Goal: Answer question/provide support

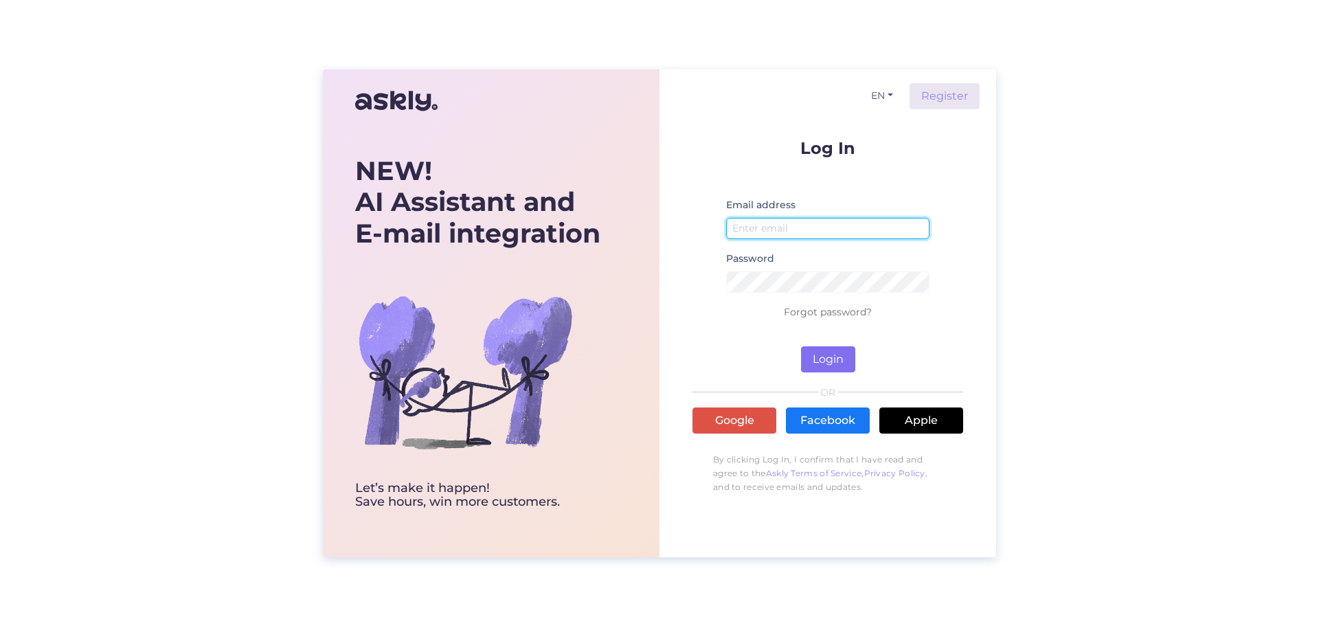
type input "[EMAIL_ADDRESS][DOMAIN_NAME]"
click at [838, 367] on button "Login" at bounding box center [828, 359] width 54 height 26
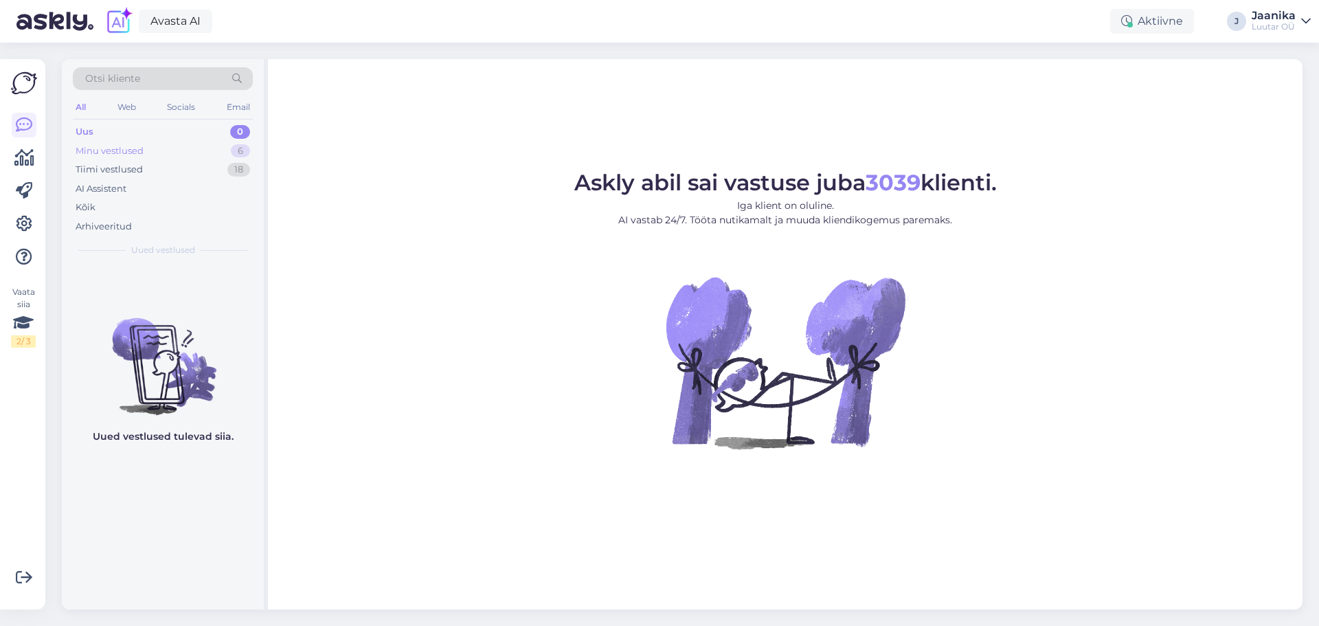
click at [103, 144] on div "Minu vestlused" at bounding box center [110, 151] width 68 height 14
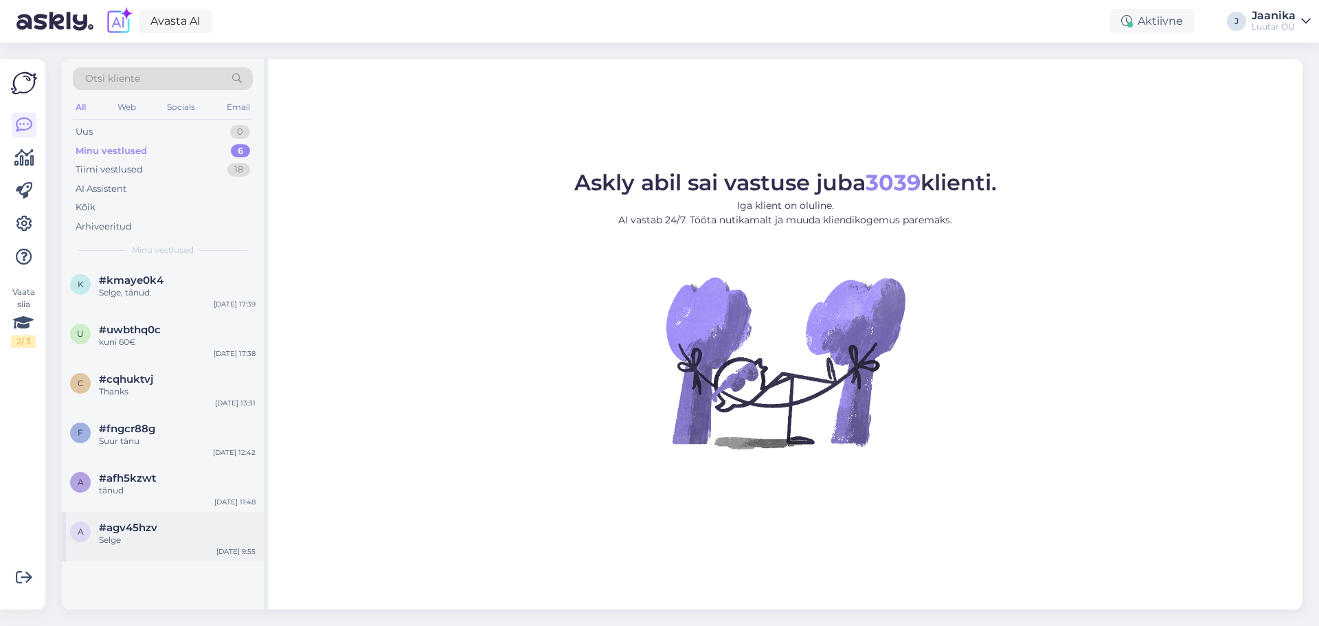
click at [139, 518] on div "a #agv45hzv Selge [DATE] 9:55" at bounding box center [163, 536] width 202 height 49
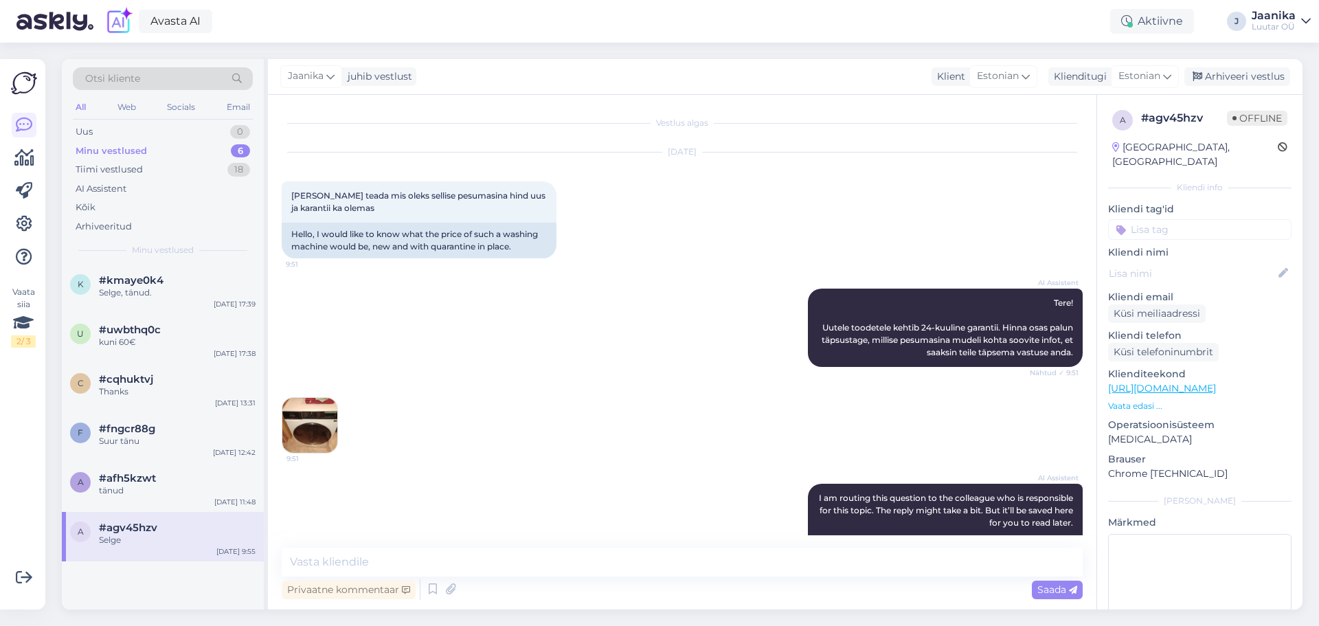
scroll to position [326, 0]
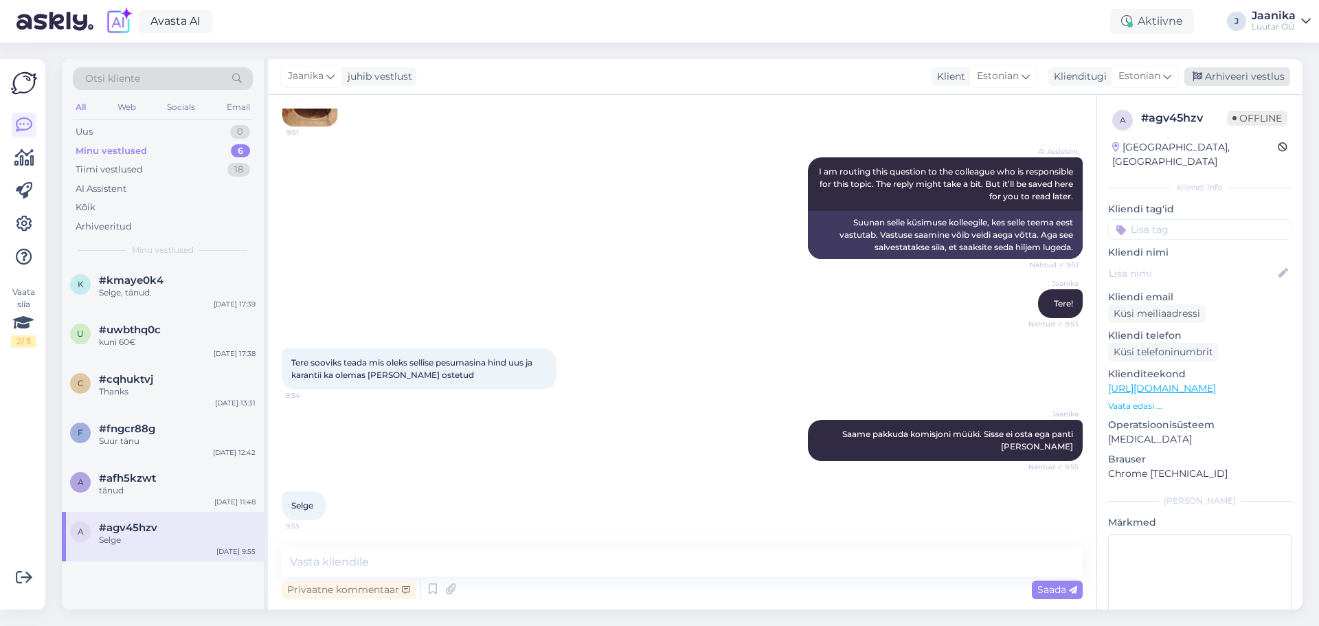
click at [1213, 71] on div "Arhiveeri vestlus" at bounding box center [1237, 76] width 106 height 19
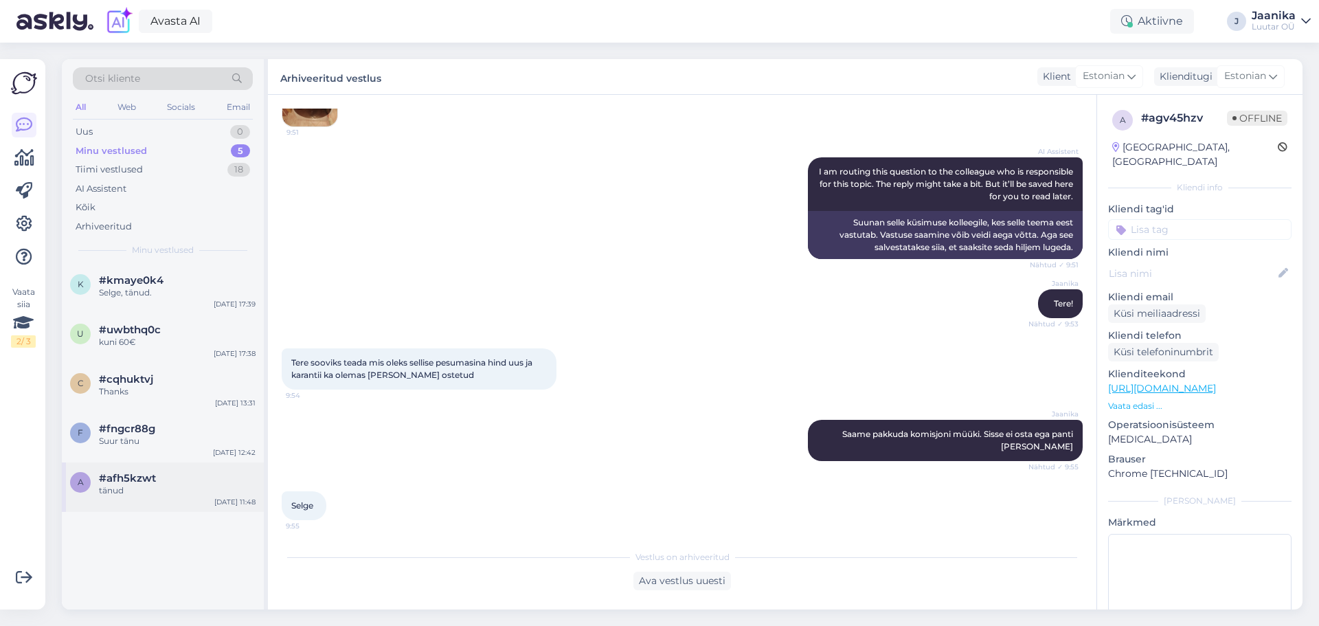
drag, startPoint x: 157, startPoint y: 482, endPoint x: 205, endPoint y: 478, distance: 48.2
click at [161, 482] on div "#afh5kzwt" at bounding box center [177, 478] width 157 height 12
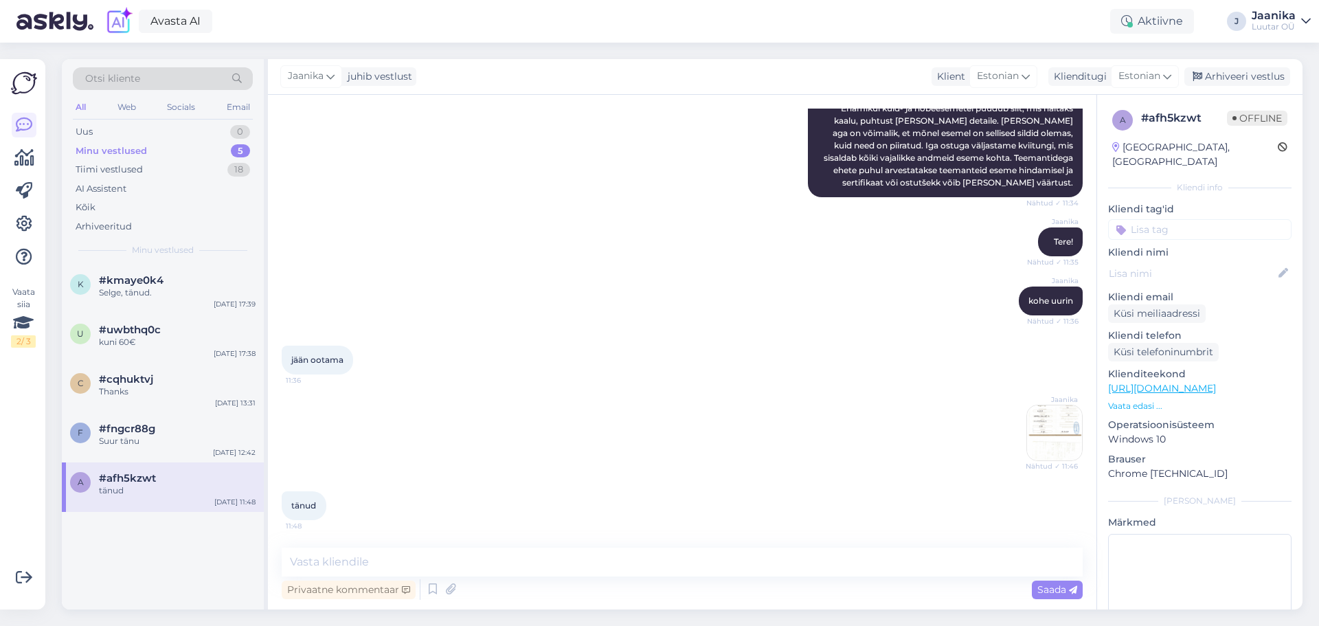
scroll to position [244, 0]
drag, startPoint x: 1274, startPoint y: 78, endPoint x: 1257, endPoint y: 83, distance: 17.4
click at [1273, 78] on div "Arhiveeri vestlus" at bounding box center [1237, 76] width 106 height 19
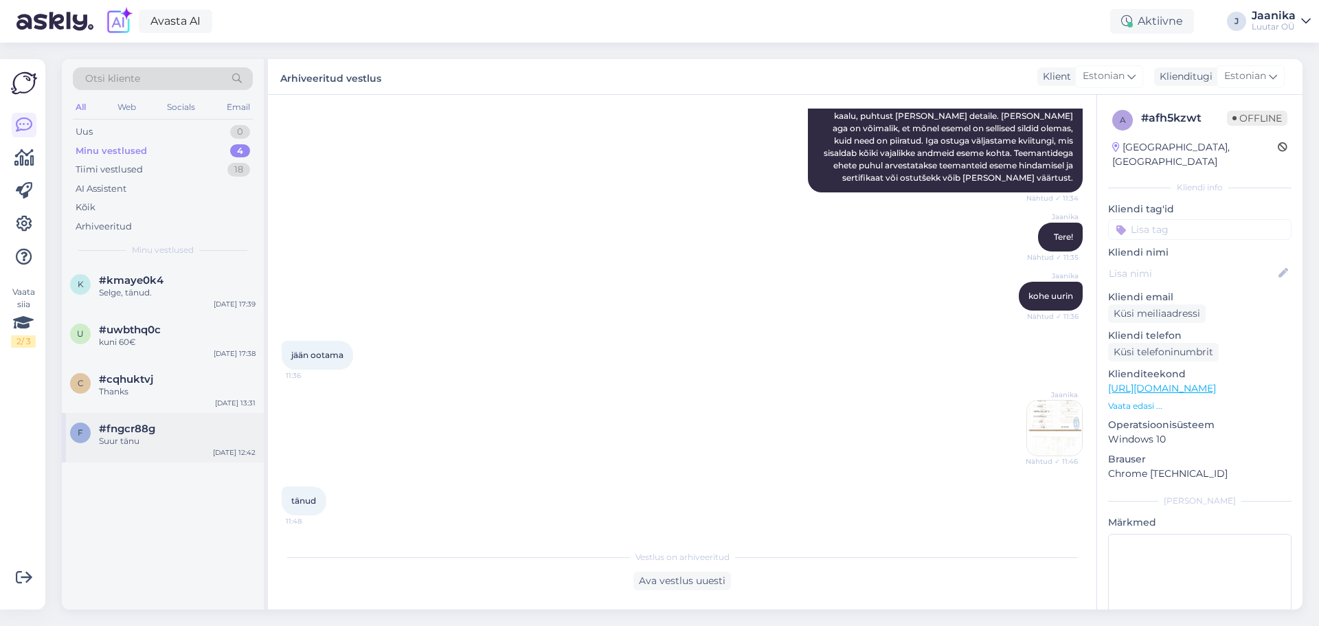
drag, startPoint x: 124, startPoint y: 430, endPoint x: 135, endPoint y: 428, distance: 11.9
click at [126, 429] on span "#fngcr88g" at bounding box center [127, 429] width 56 height 12
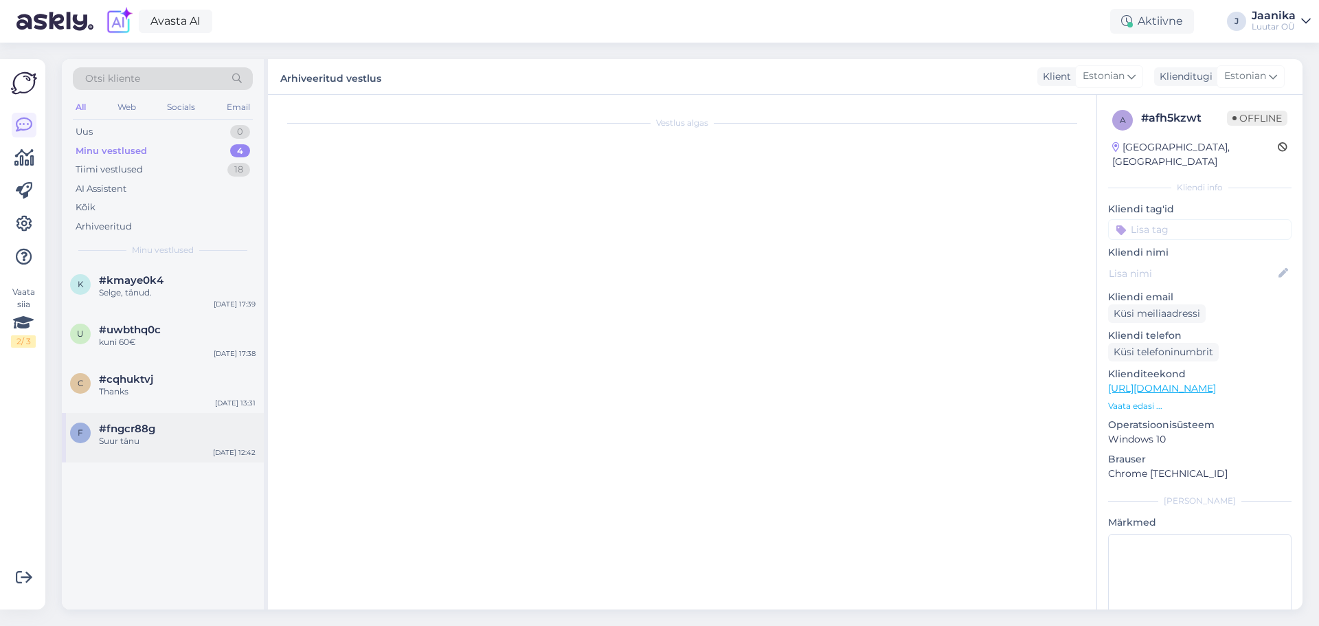
scroll to position [770, 0]
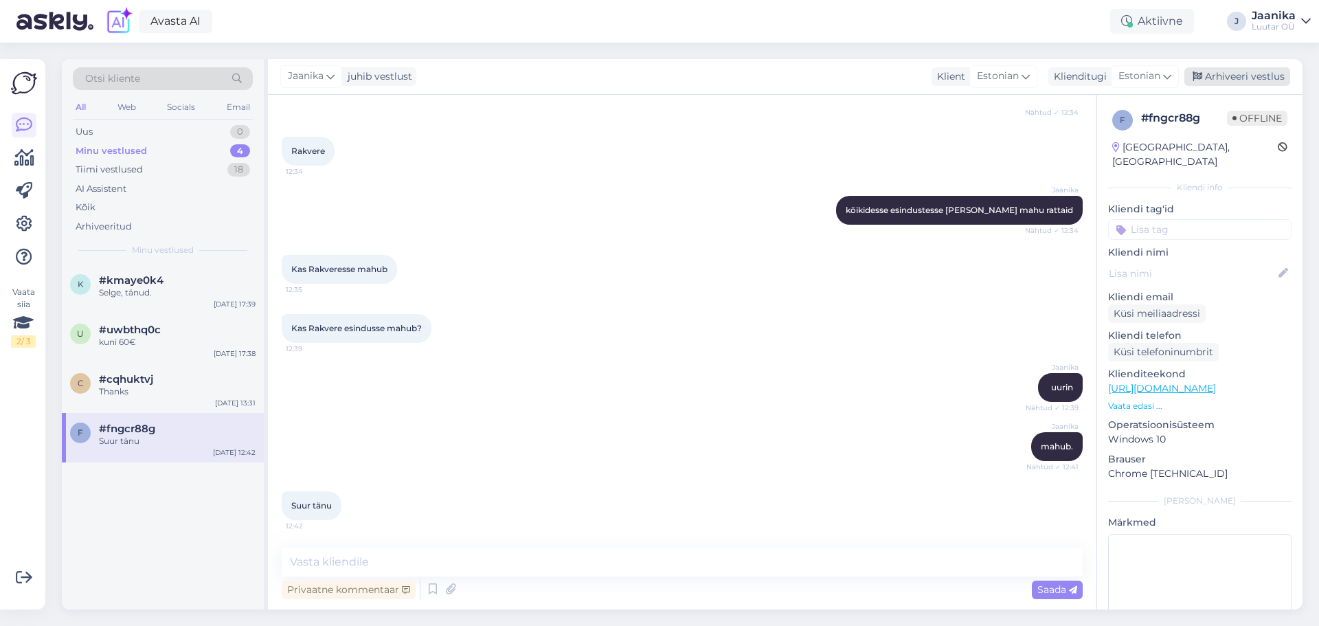
click at [1239, 80] on div "Arhiveeri vestlus" at bounding box center [1237, 76] width 106 height 19
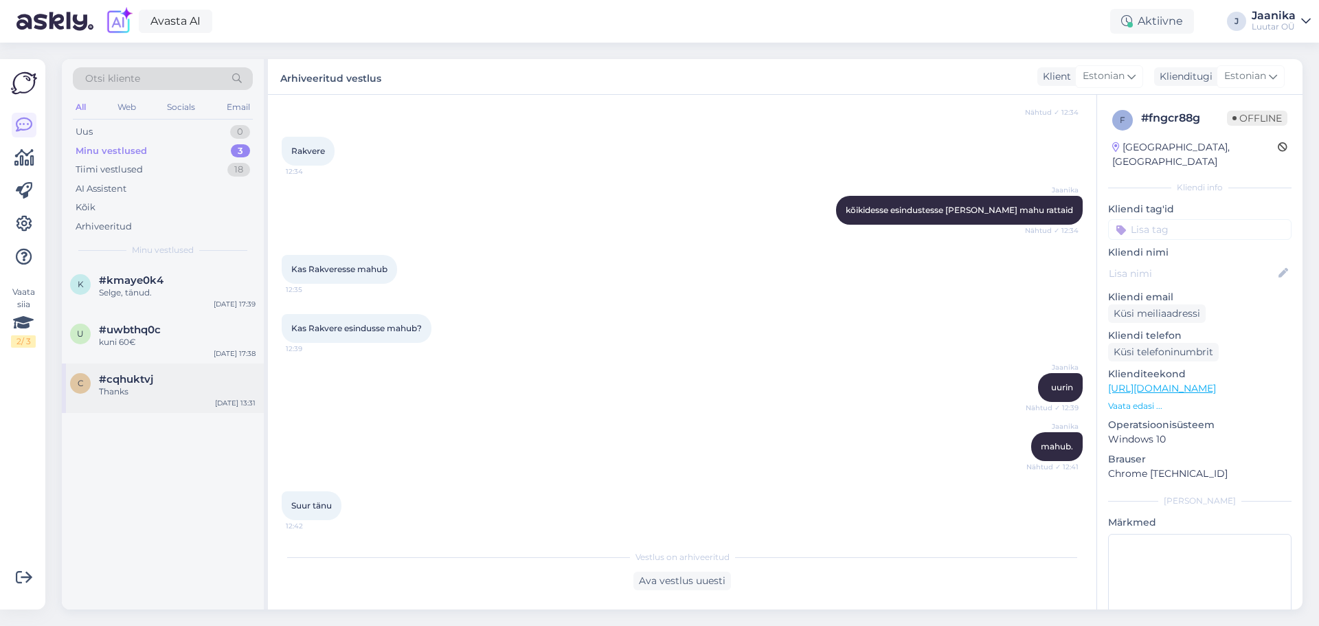
drag, startPoint x: 109, startPoint y: 395, endPoint x: 176, endPoint y: 387, distance: 67.1
click at [110, 395] on div "Thanks" at bounding box center [177, 391] width 157 height 12
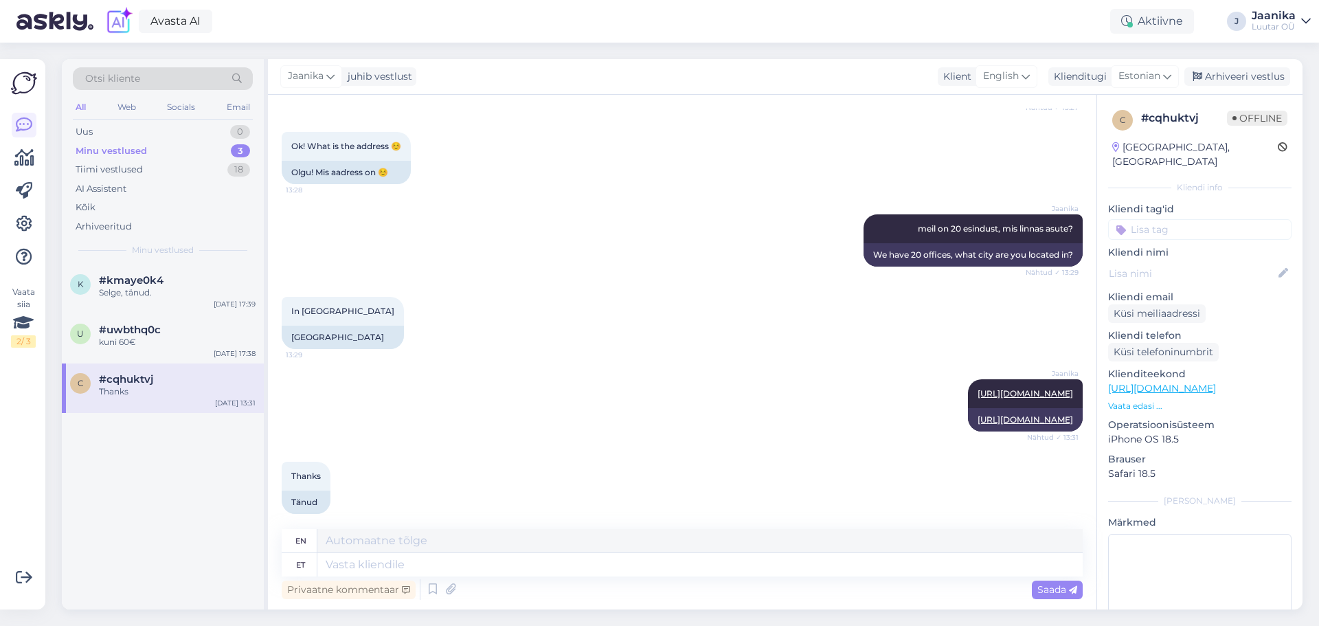
drag, startPoint x: 1227, startPoint y: 76, endPoint x: 1108, endPoint y: 97, distance: 120.6
click at [1226, 77] on div "Arhiveeri vestlus" at bounding box center [1237, 76] width 106 height 19
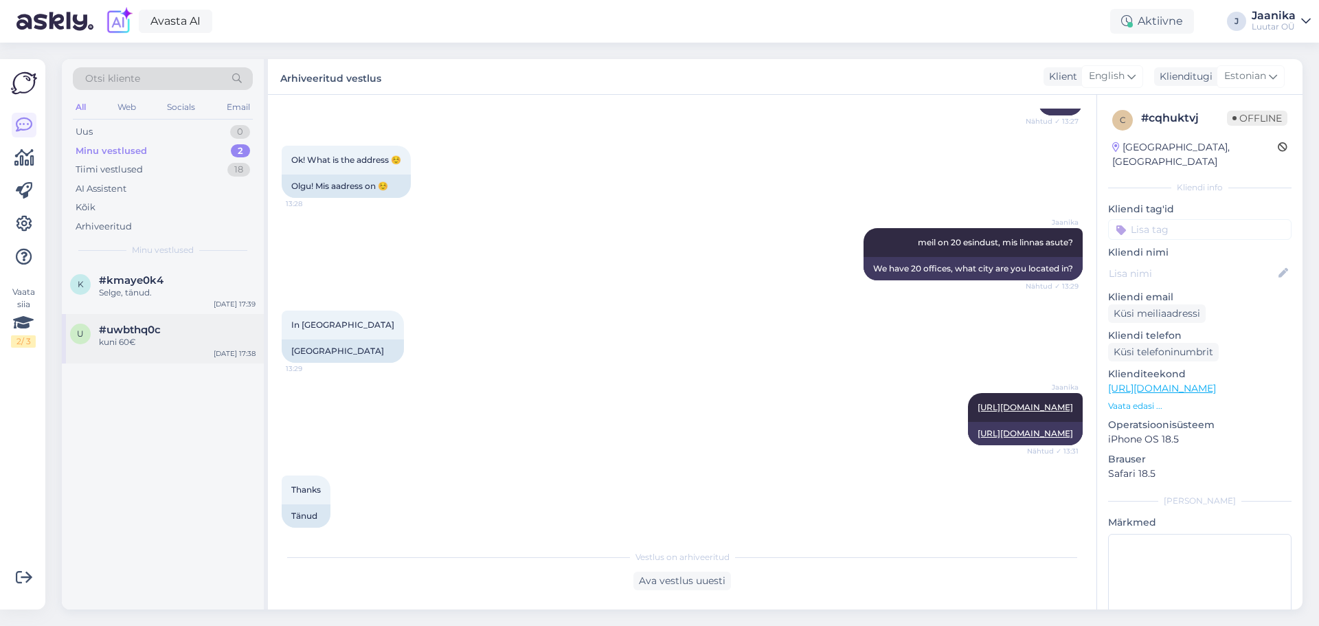
click at [155, 322] on div "u #uwbthq0c kuni 60€ [DATE] 17:38" at bounding box center [163, 338] width 202 height 49
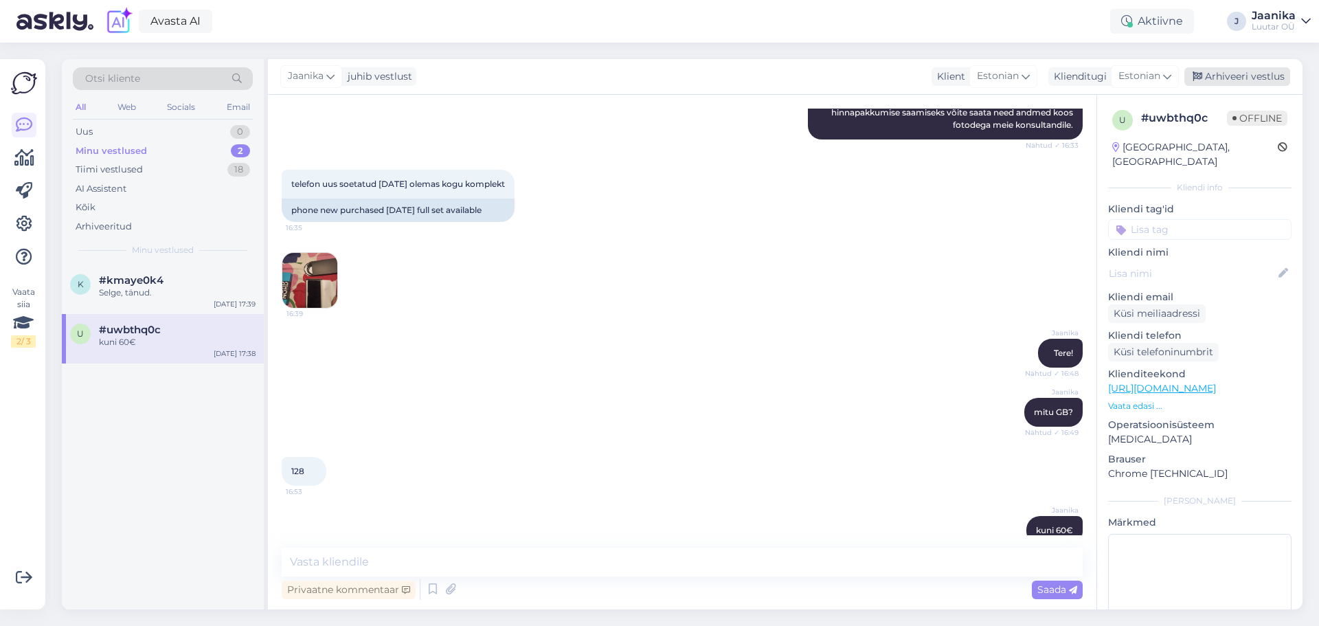
drag, startPoint x: 1251, startPoint y: 75, endPoint x: 742, endPoint y: 157, distance: 515.7
click at [1248, 75] on div "Arhiveeri vestlus" at bounding box center [1237, 76] width 106 height 19
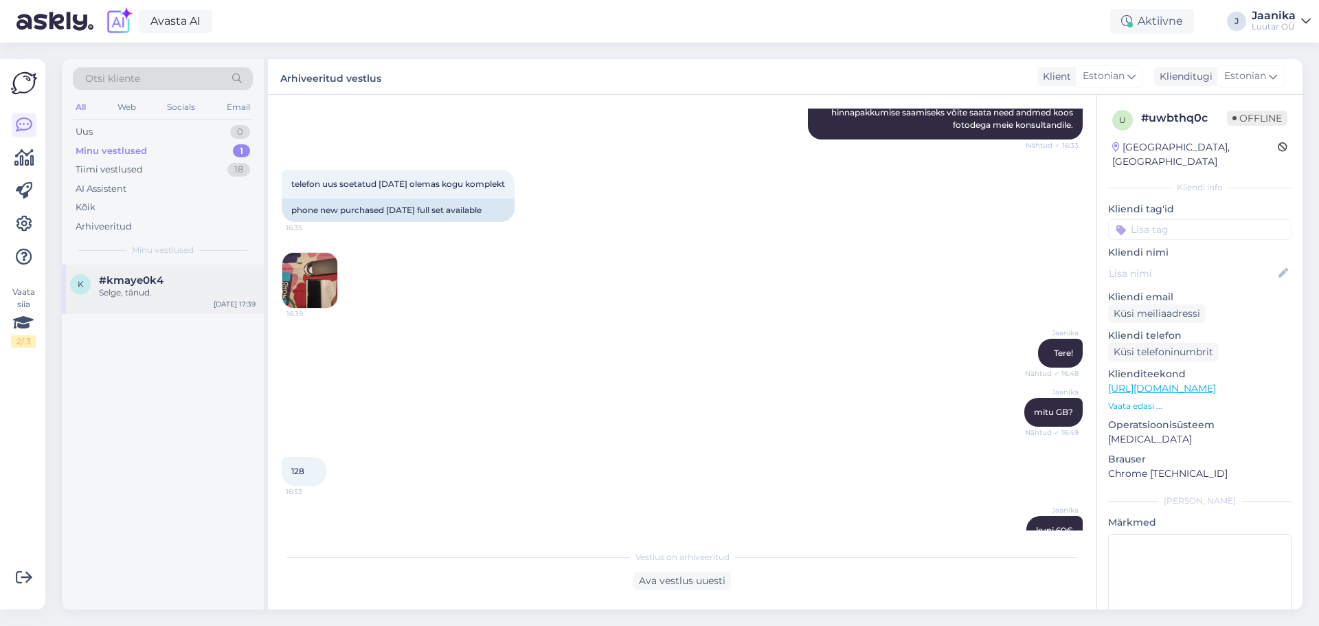
click at [168, 295] on div "Selge, tänud." at bounding box center [177, 292] width 157 height 12
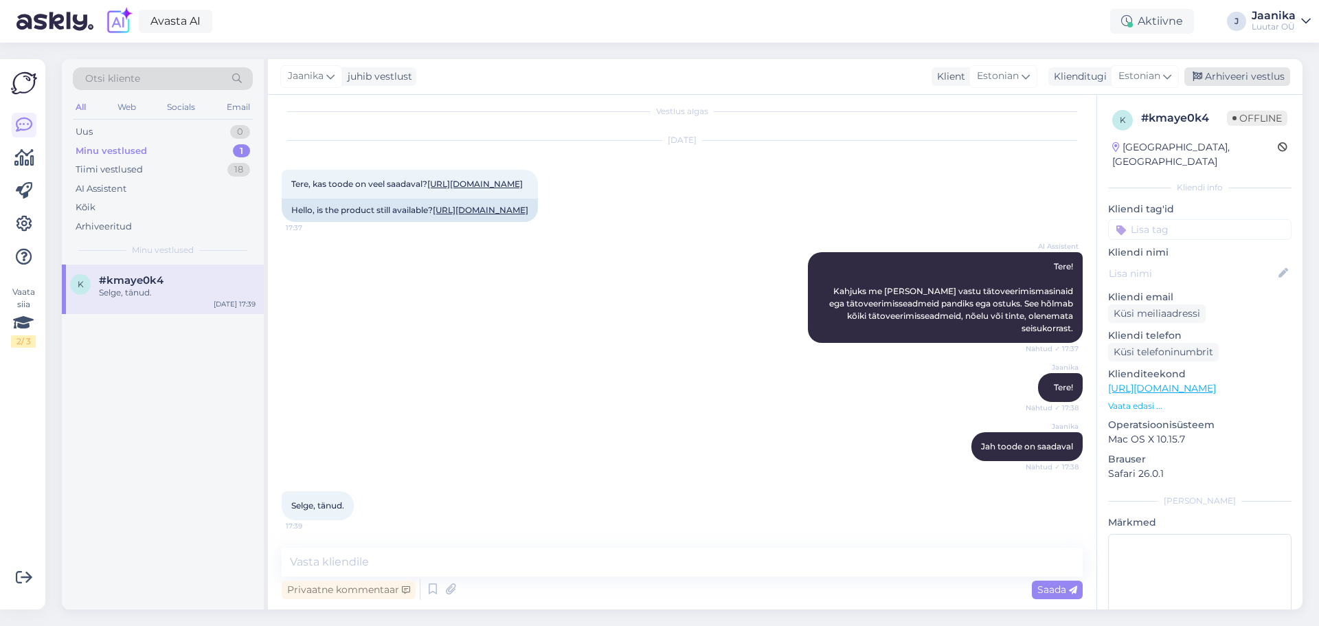
click at [1228, 74] on div "Arhiveeri vestlus" at bounding box center [1237, 76] width 106 height 19
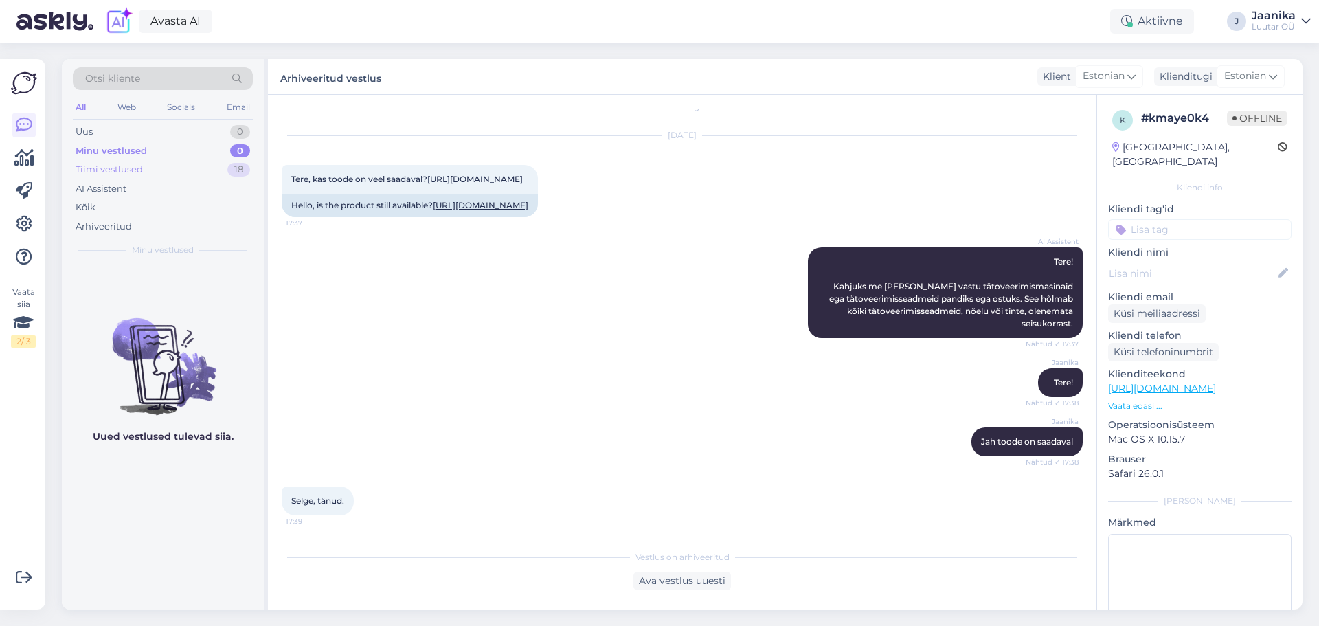
click at [105, 174] on div "Tiimi vestlused" at bounding box center [109, 170] width 67 height 14
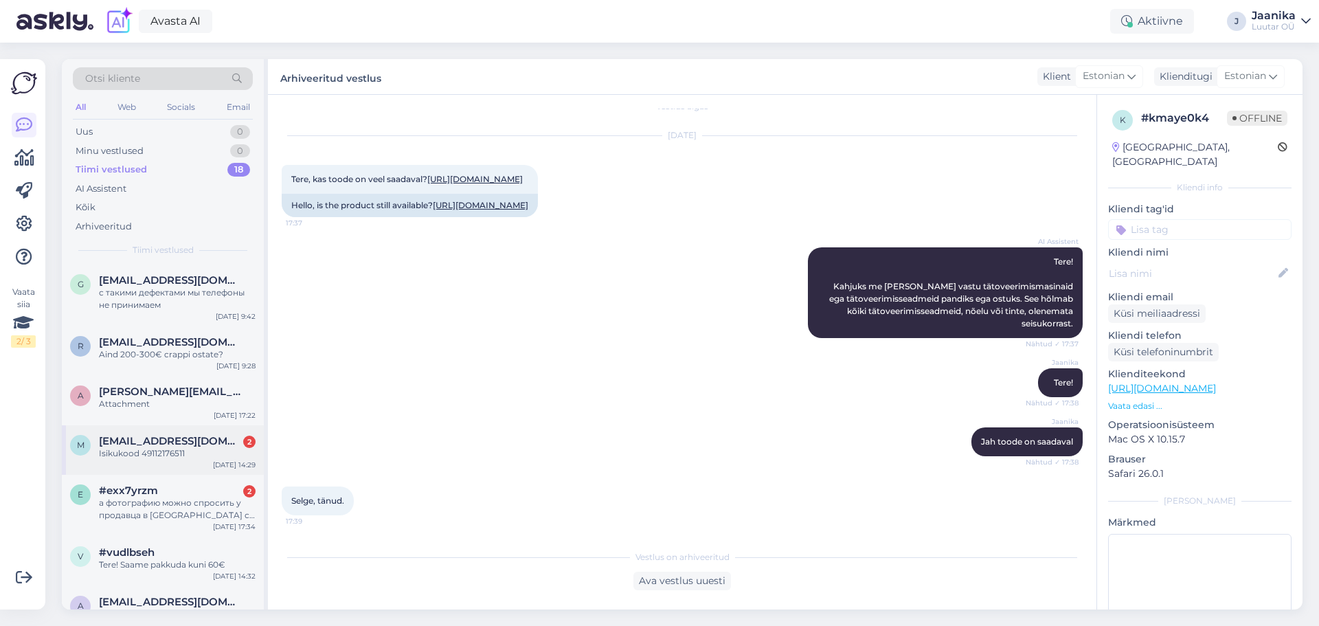
click at [139, 437] on span "[EMAIL_ADDRESS][DOMAIN_NAME]" at bounding box center [170, 441] width 143 height 12
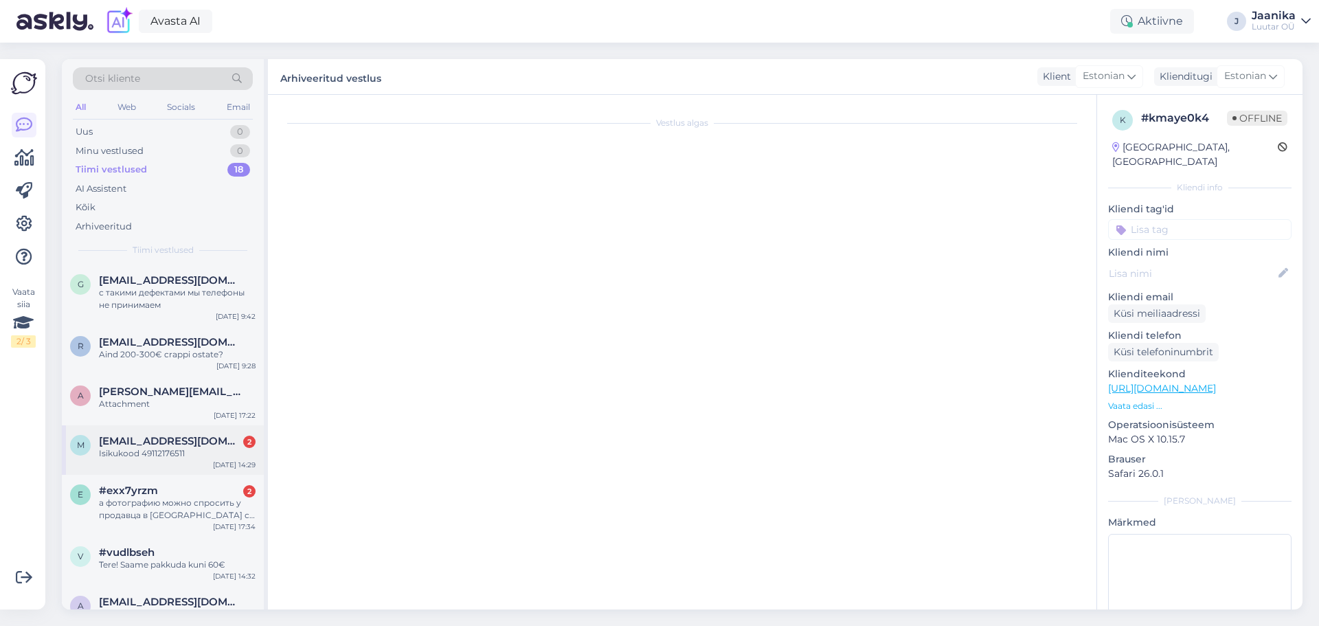
scroll to position [419, 0]
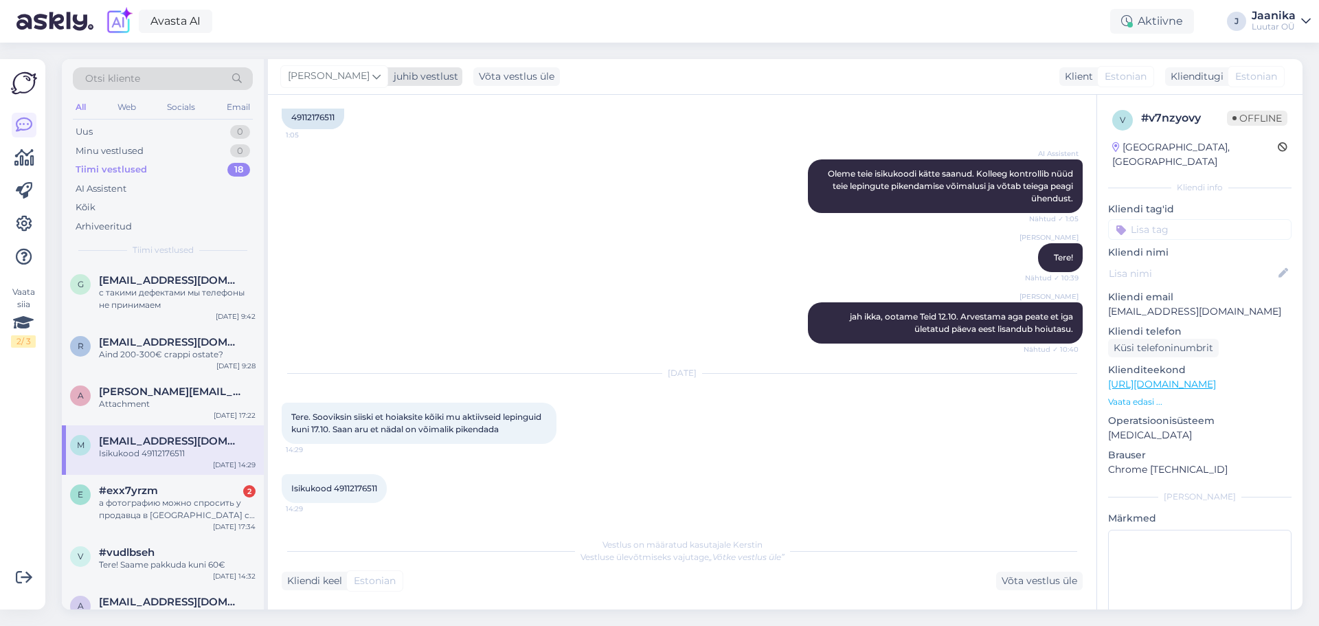
click at [318, 68] on div "[PERSON_NAME]" at bounding box center [334, 76] width 108 height 22
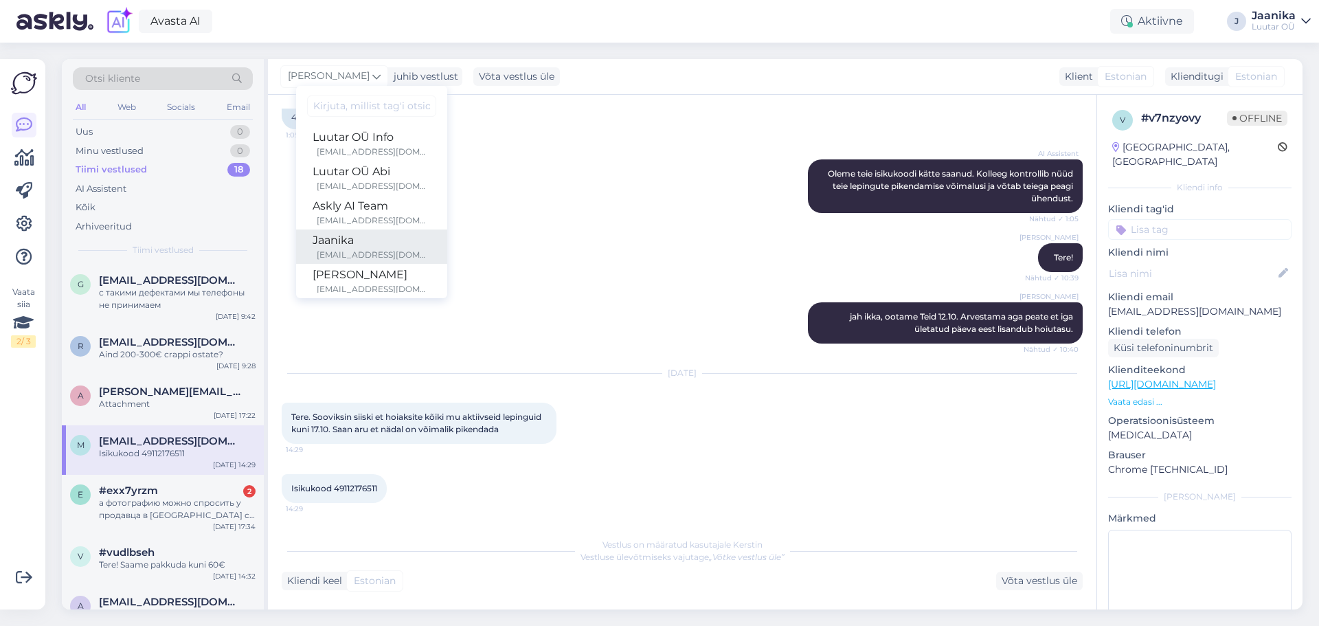
click at [317, 238] on div "Jaanika" at bounding box center [372, 240] width 118 height 16
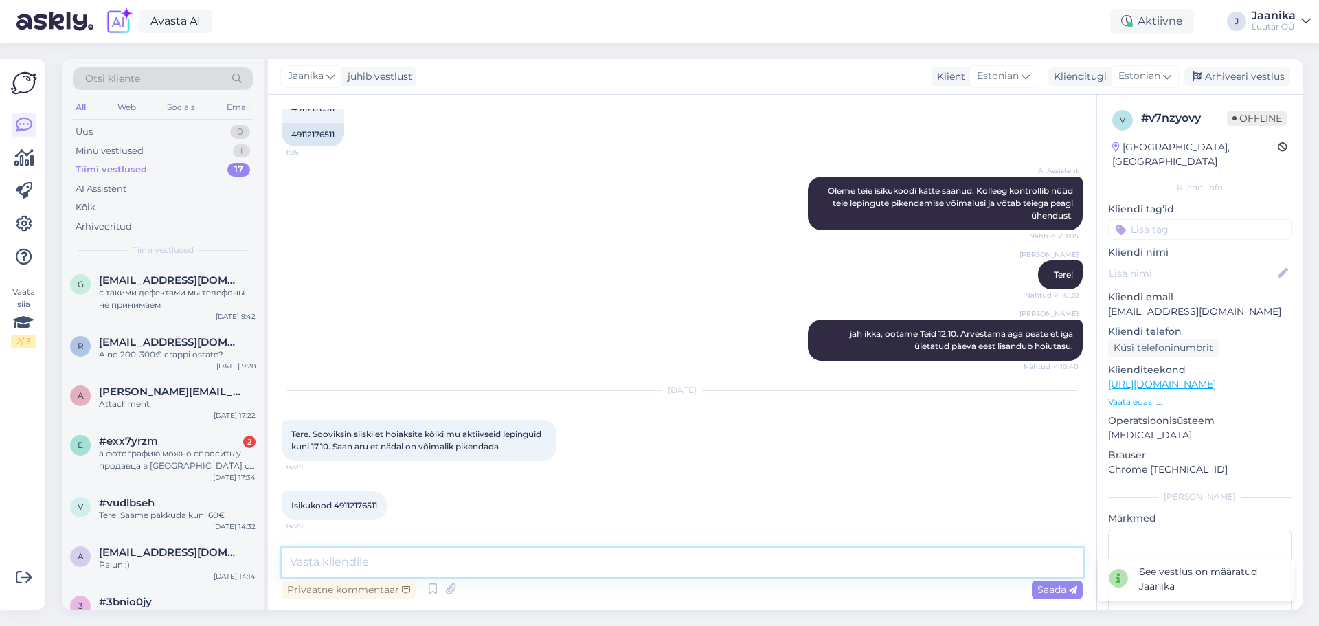
click at [534, 568] on textarea at bounding box center [682, 562] width 801 height 29
click at [352, 503] on span "Isikukood 49112176511" at bounding box center [334, 505] width 86 height 10
drag, startPoint x: 352, startPoint y: 503, endPoint x: 476, endPoint y: 499, distance: 123.7
click at [356, 503] on span "Isikukood 49112176511" at bounding box center [334, 505] width 86 height 10
copy span "49112176511"
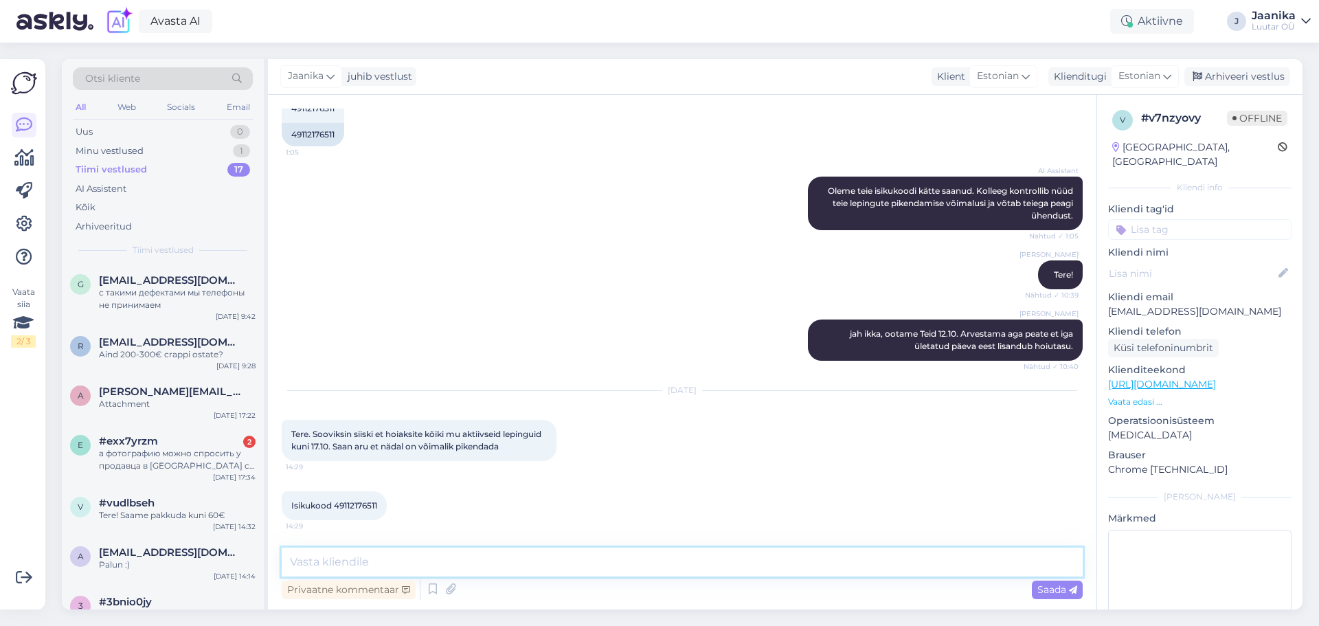
click at [493, 564] on textarea at bounding box center [682, 562] width 801 height 29
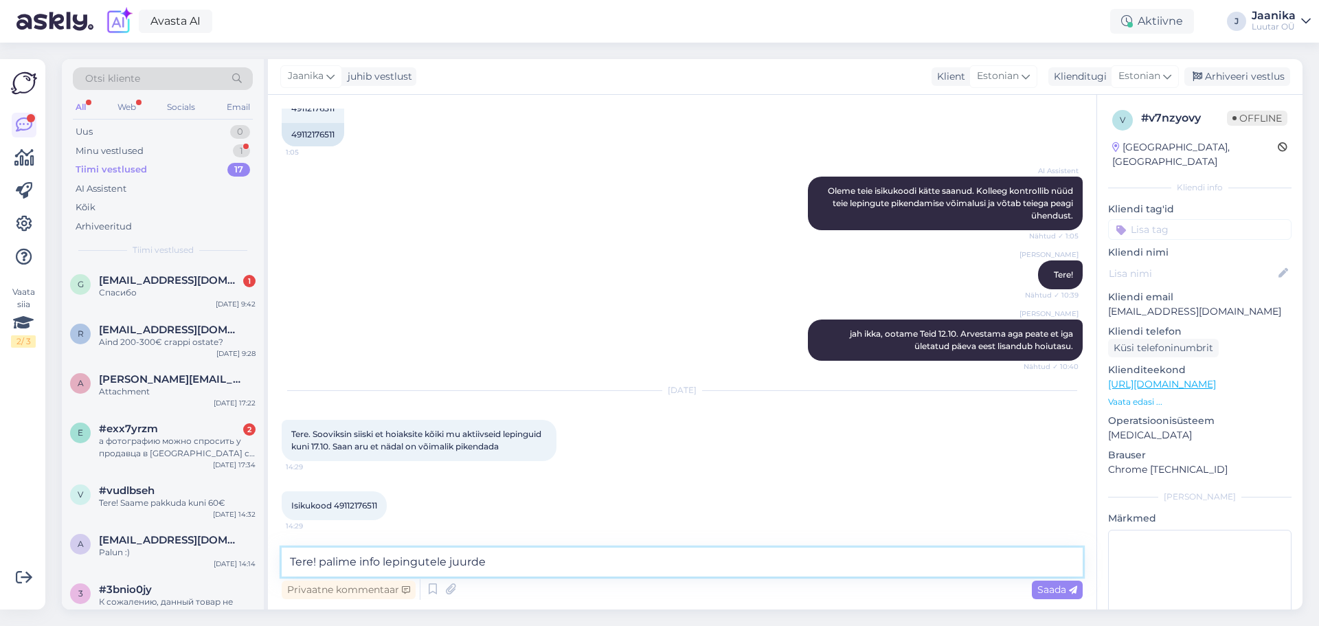
type textarea "Tere! palime info lepingutele juurde."
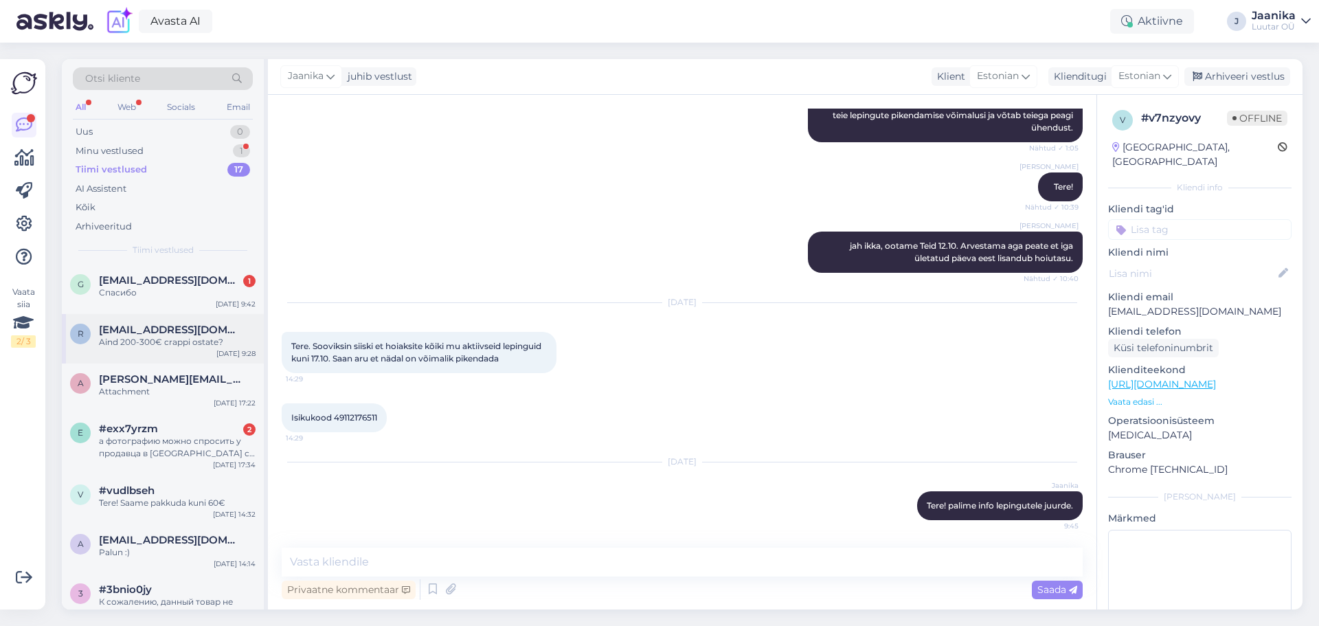
click at [157, 346] on div "Aind 200-300€ crappi ostate?" at bounding box center [177, 342] width 157 height 12
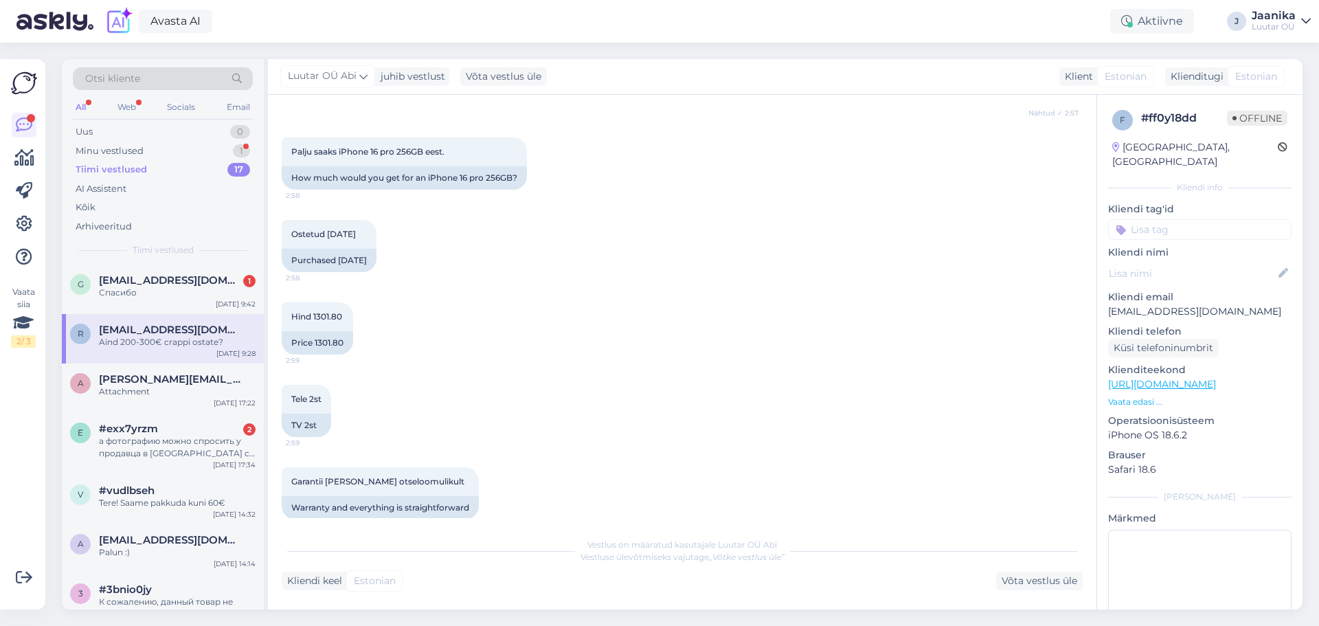
scroll to position [0, 0]
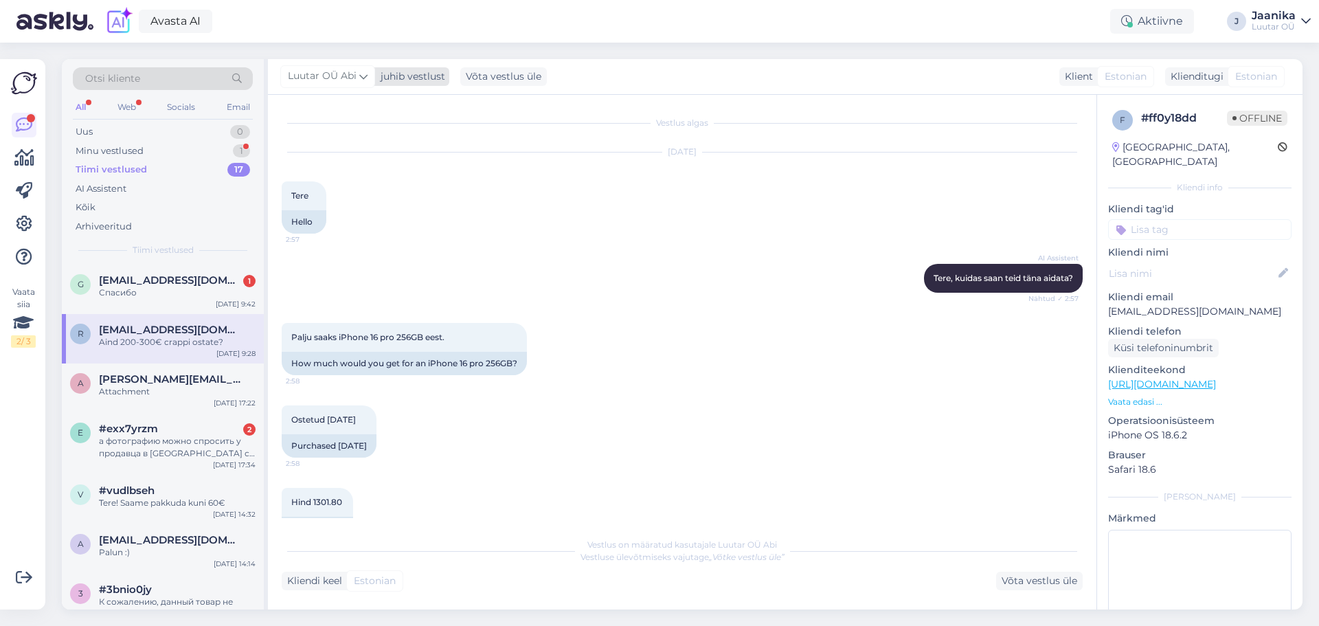
click at [350, 80] on span "Luutar OÜ Abi" at bounding box center [322, 76] width 69 height 15
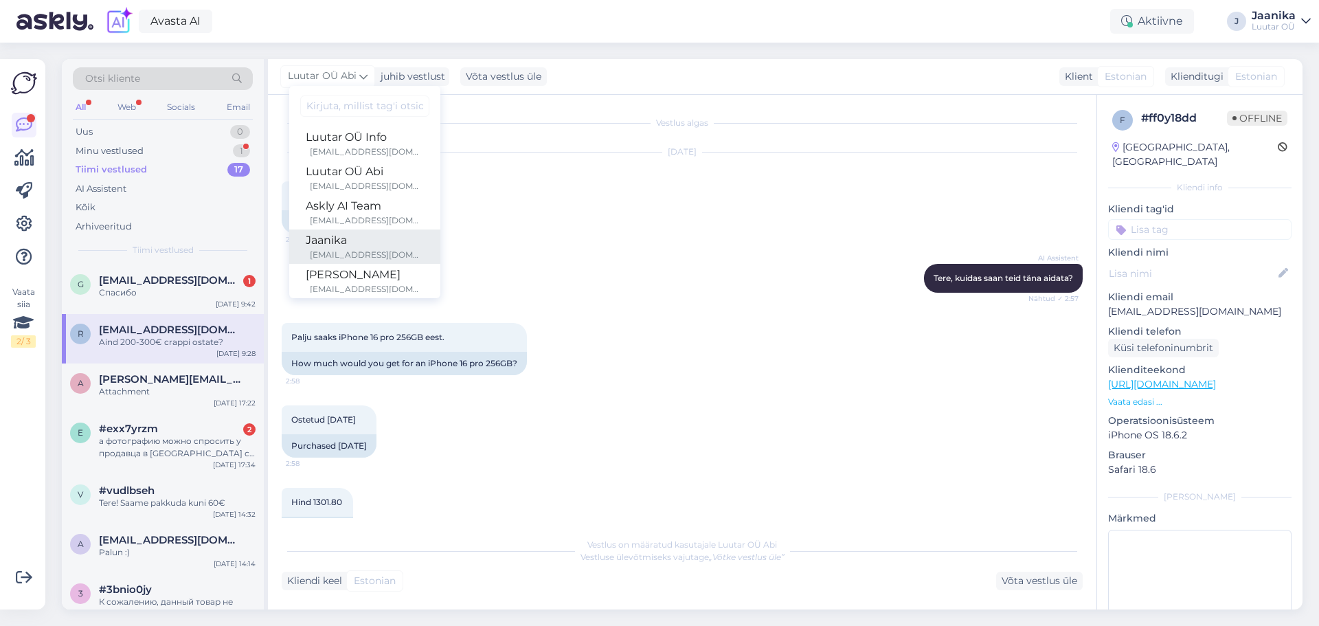
click at [359, 248] on div "Jaanika" at bounding box center [365, 240] width 118 height 16
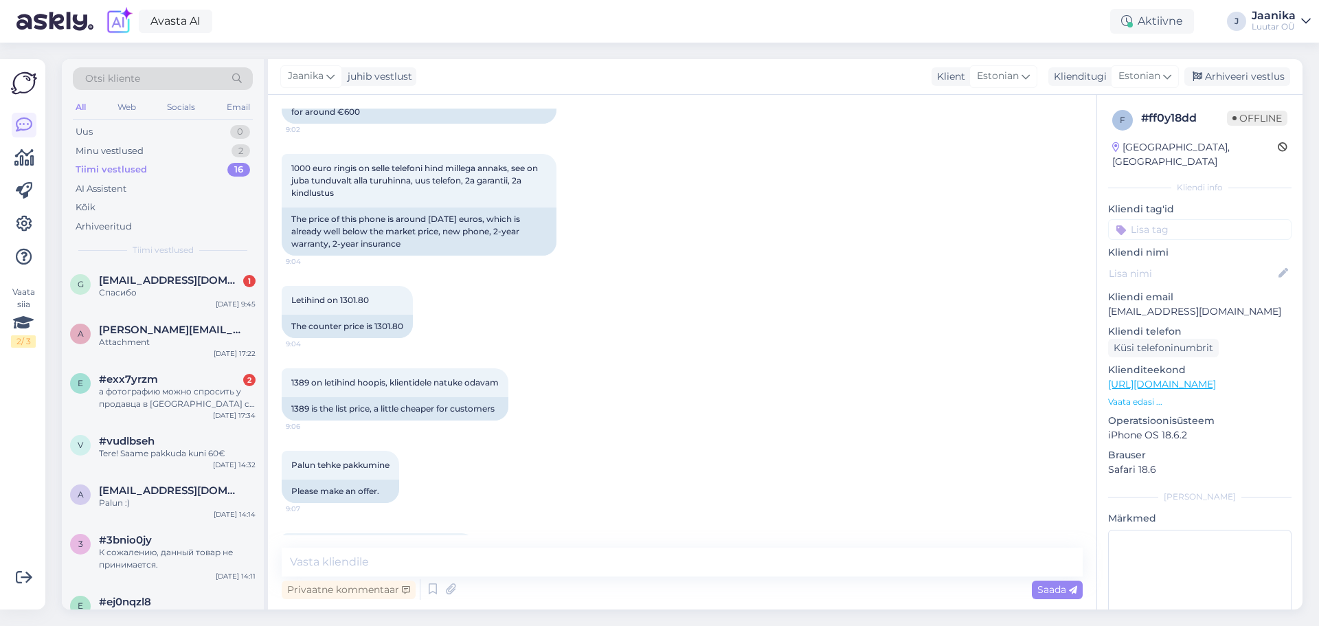
scroll to position [1196, 0]
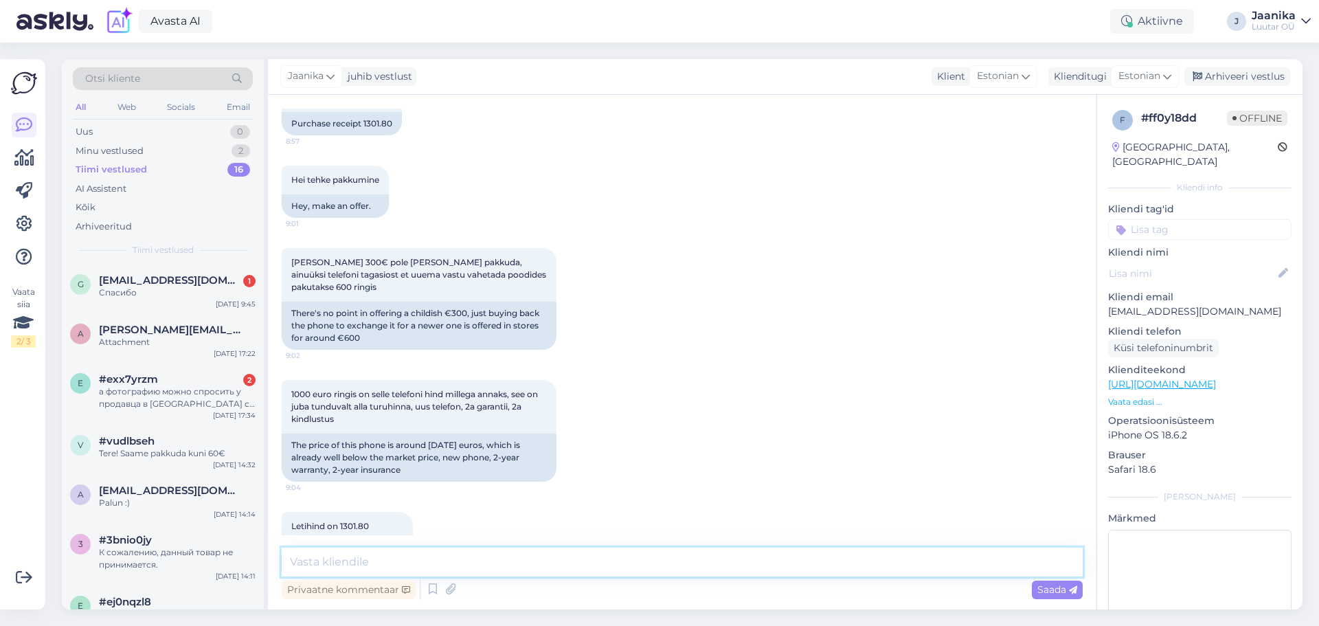
click at [539, 564] on textarea at bounding box center [682, 562] width 801 height 29
type textarea "Tere!"
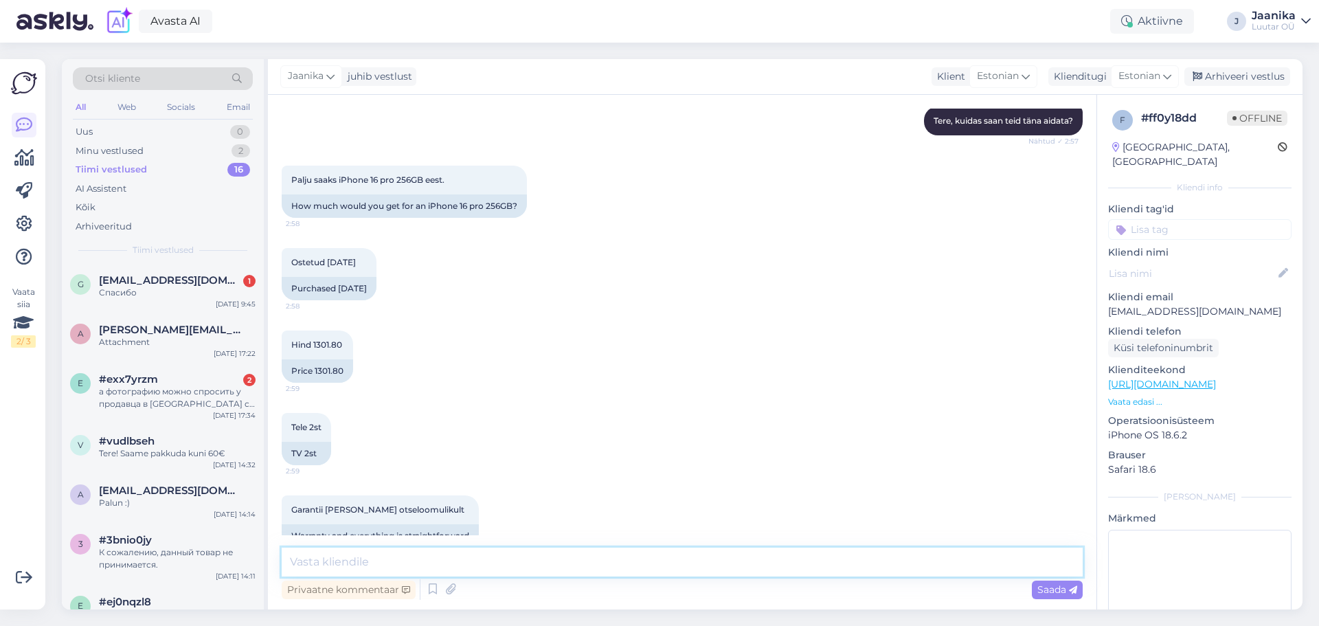
scroll to position [156, 0]
drag, startPoint x: 448, startPoint y: 184, endPoint x: 338, endPoint y: 185, distance: 109.9
click at [338, 185] on div "Palju saaks iPhone 16 pro 256GB eest. 2:58" at bounding box center [404, 181] width 245 height 29
copy span "iPhone 16 pro 256GB eest."
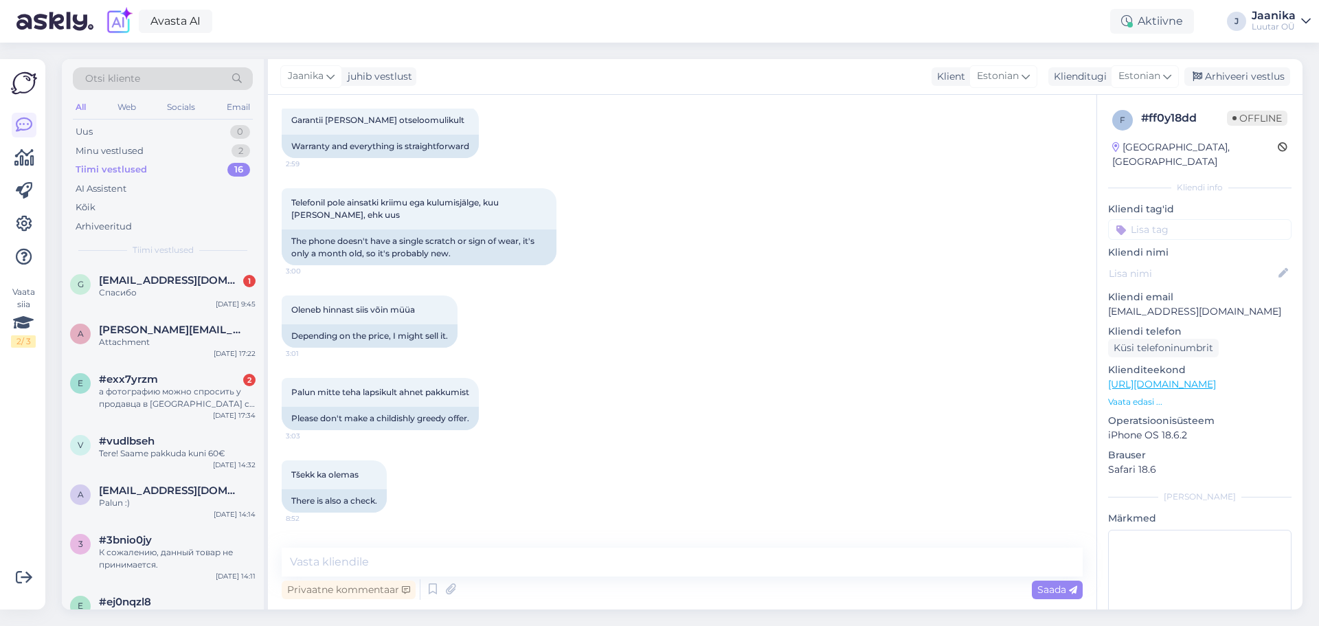
scroll to position [293, 0]
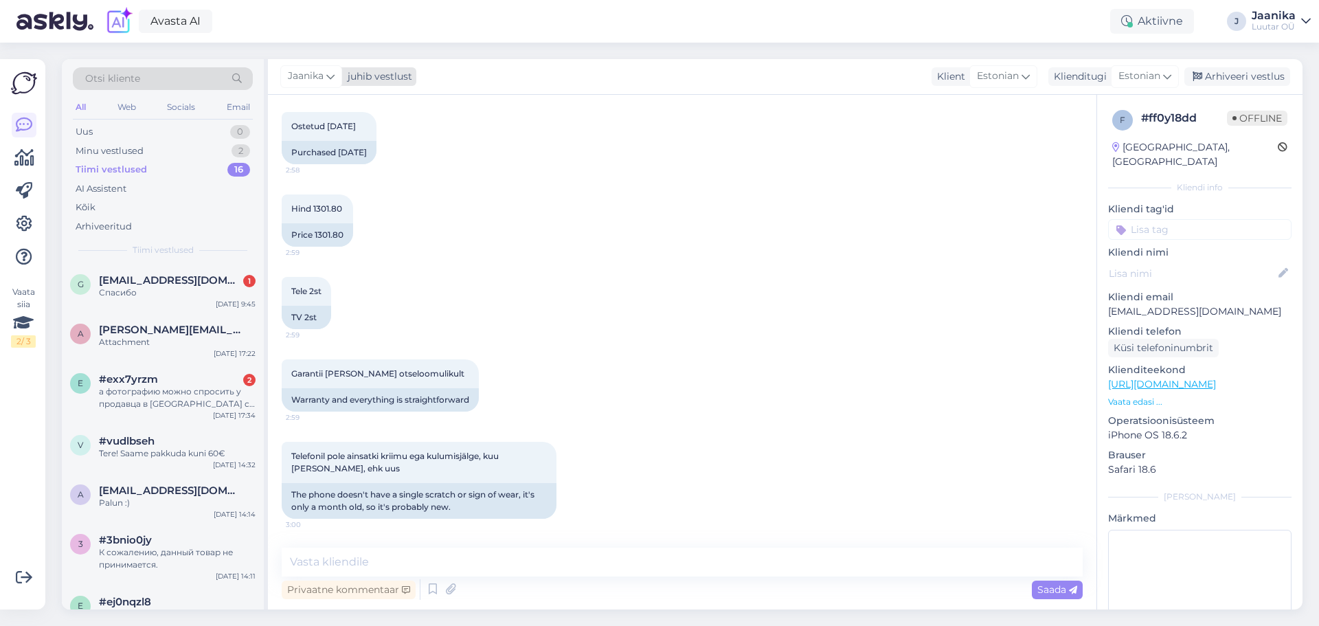
click at [328, 76] on icon at bounding box center [330, 76] width 8 height 15
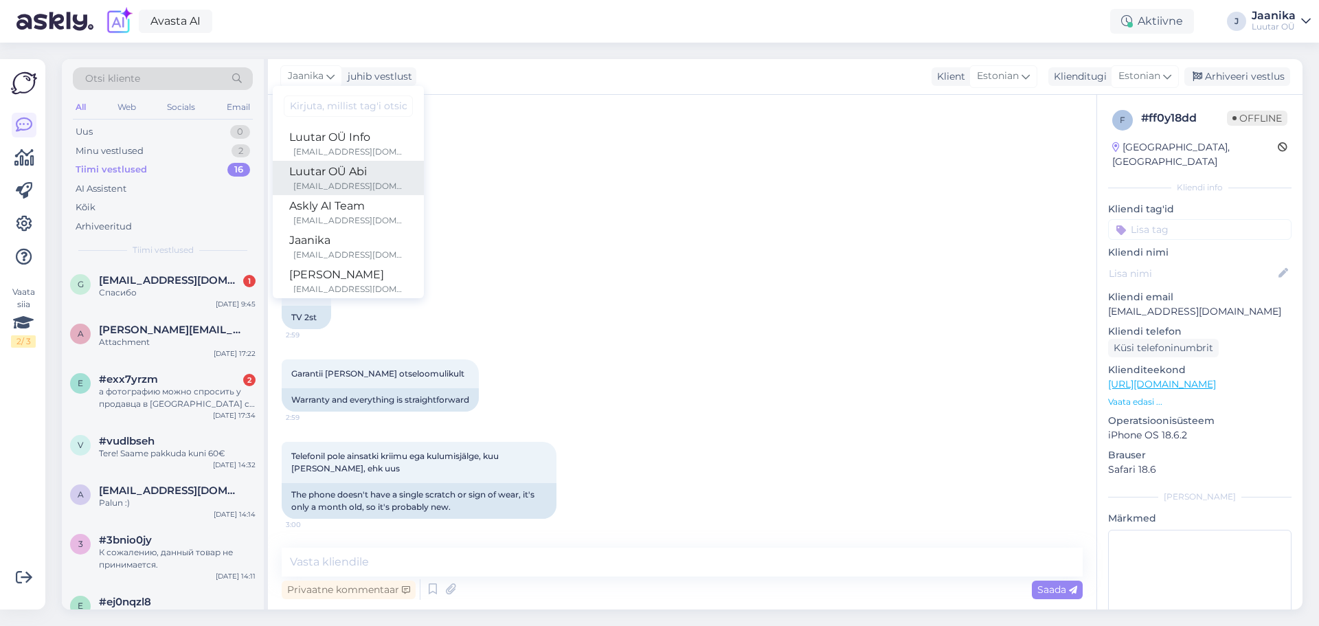
click at [326, 183] on div "[EMAIL_ADDRESS][DOMAIN_NAME]" at bounding box center [350, 186] width 114 height 12
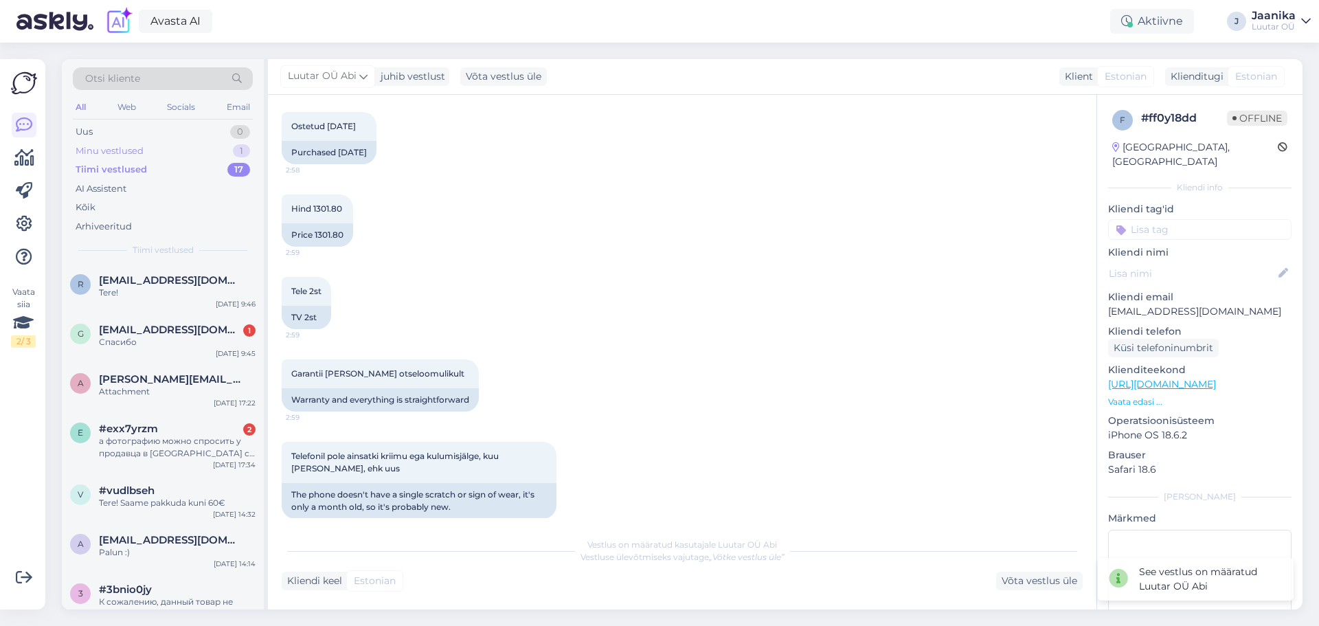
click at [98, 153] on div "Minu vestlused" at bounding box center [110, 151] width 68 height 14
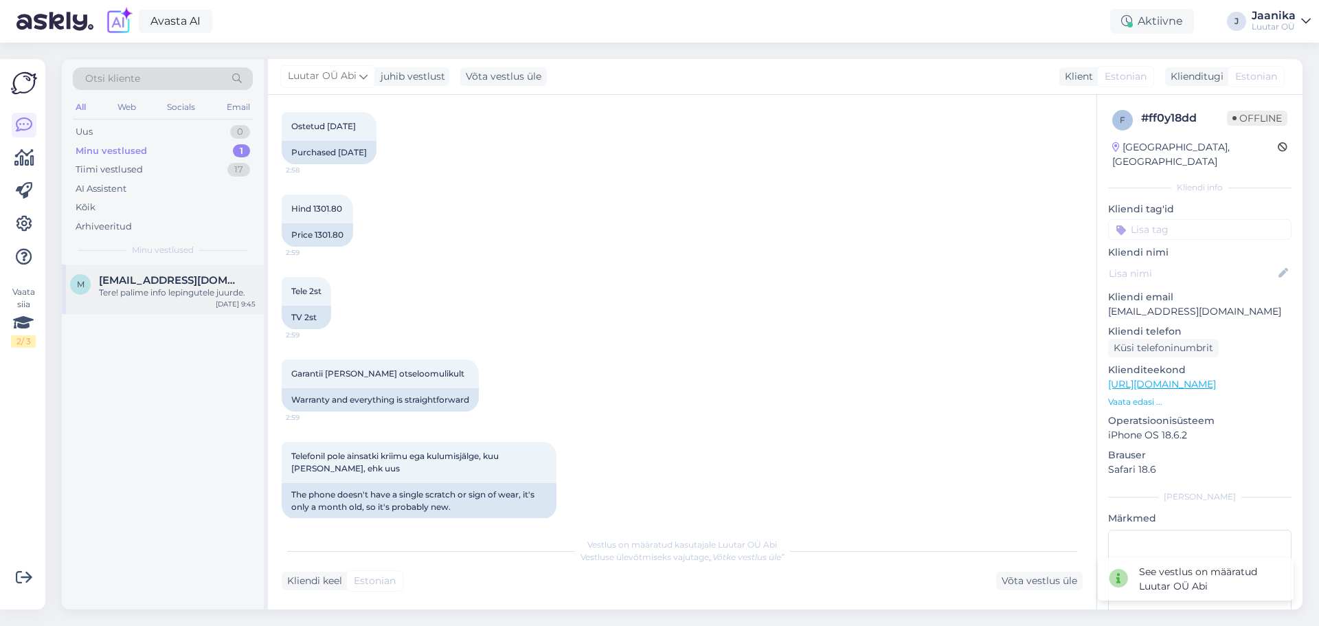
click at [145, 291] on div "Tere! palime info lepingutele juurde." at bounding box center [177, 292] width 157 height 12
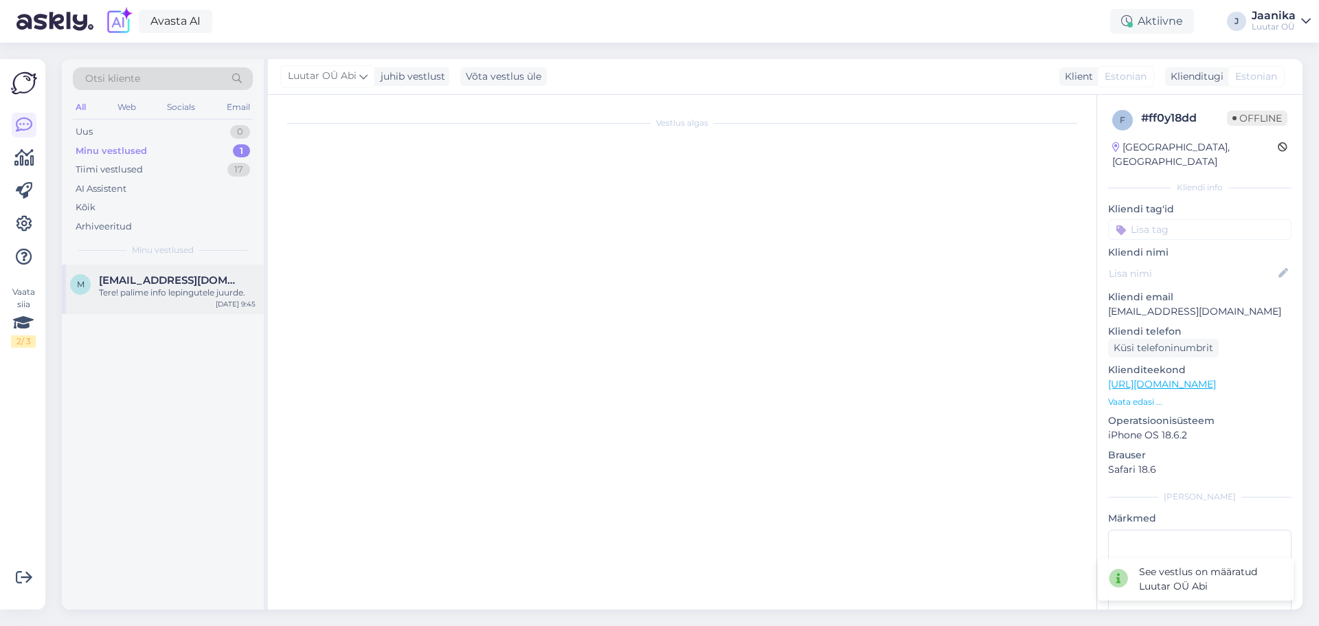
scroll to position [490, 0]
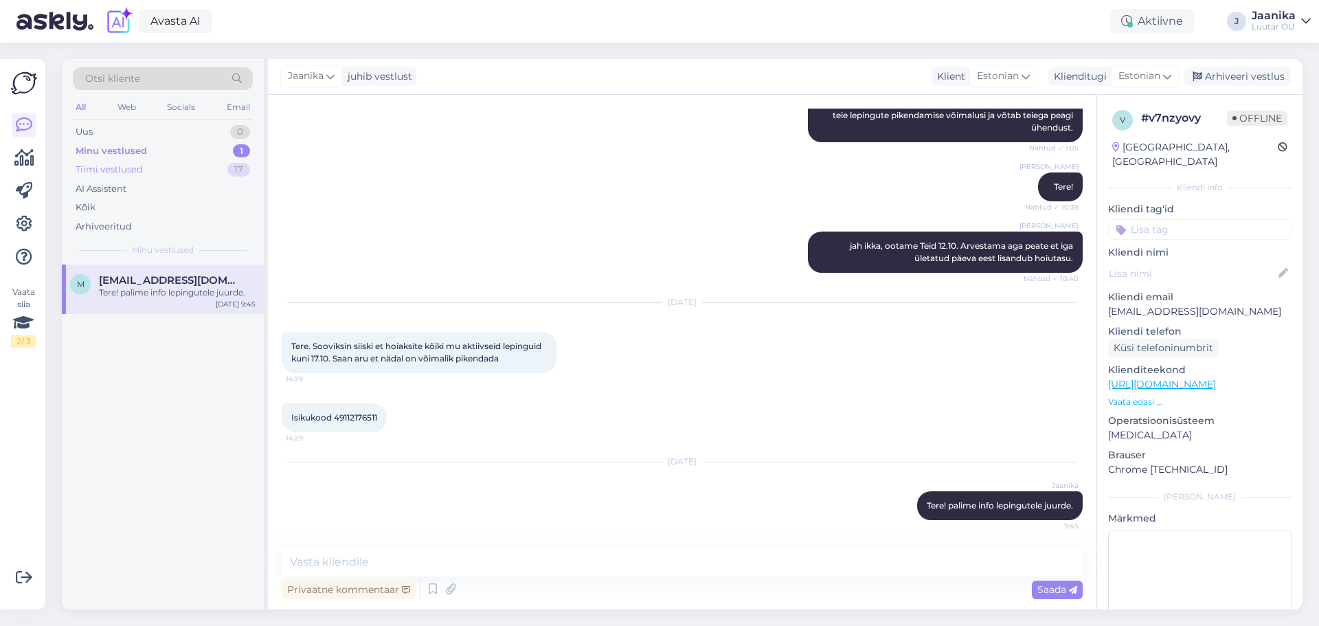
click at [126, 171] on div "Tiimi vestlused" at bounding box center [109, 170] width 67 height 14
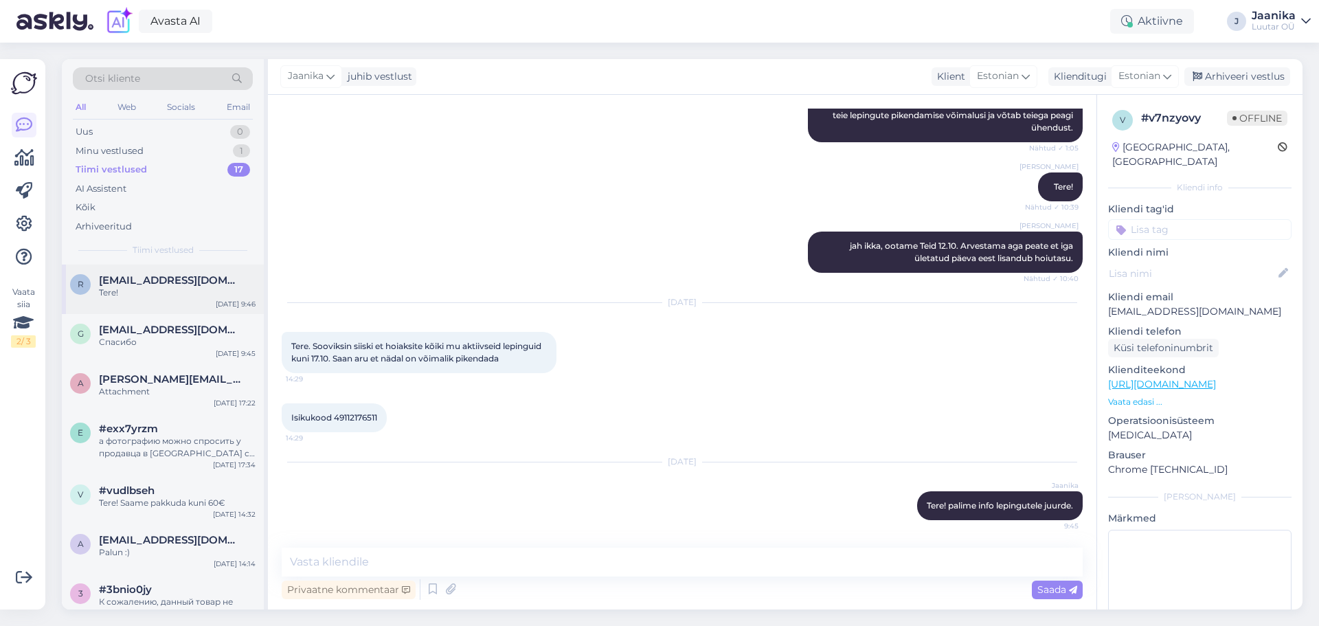
click at [138, 306] on div "r [EMAIL_ADDRESS][DOMAIN_NAME] Tere! [DATE] 9:46" at bounding box center [163, 288] width 202 height 49
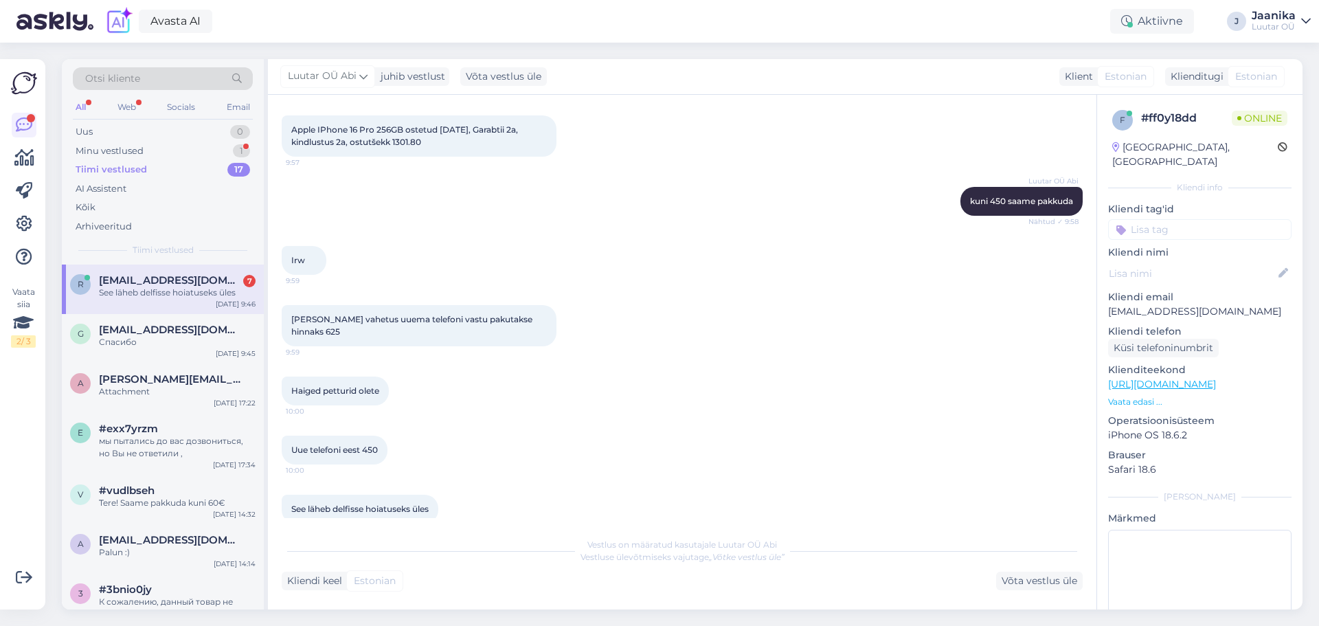
scroll to position [2238, 0]
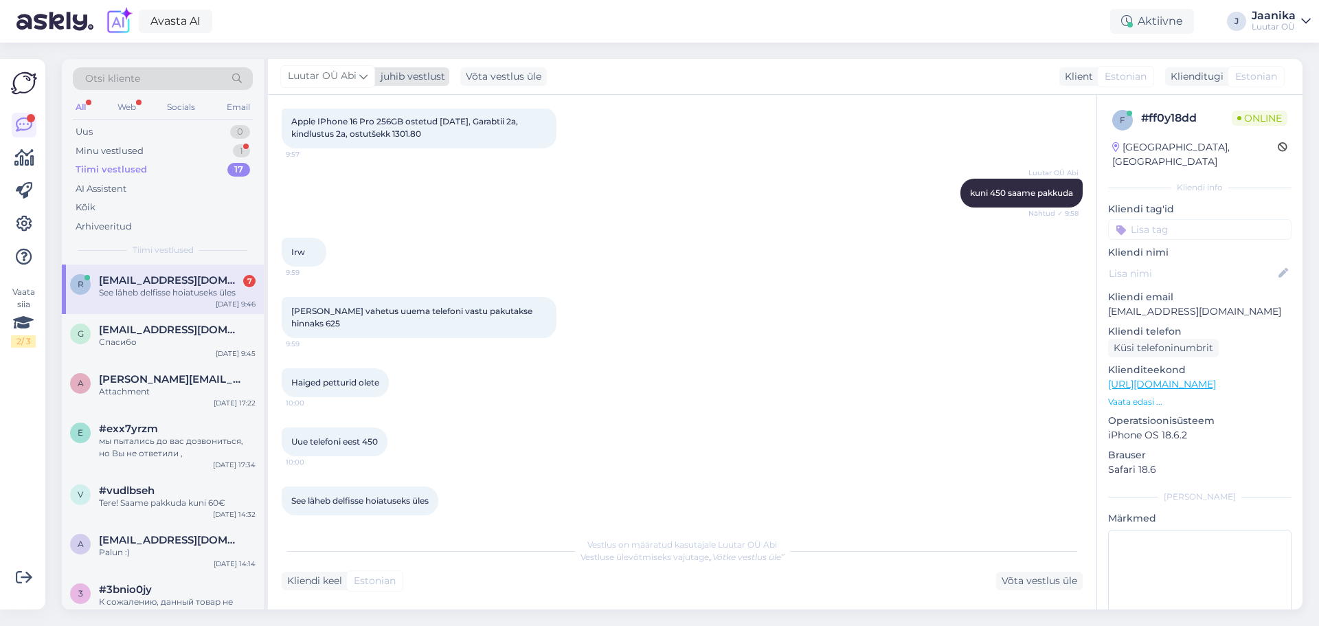
click at [346, 77] on span "Luutar OÜ Abi" at bounding box center [322, 76] width 69 height 15
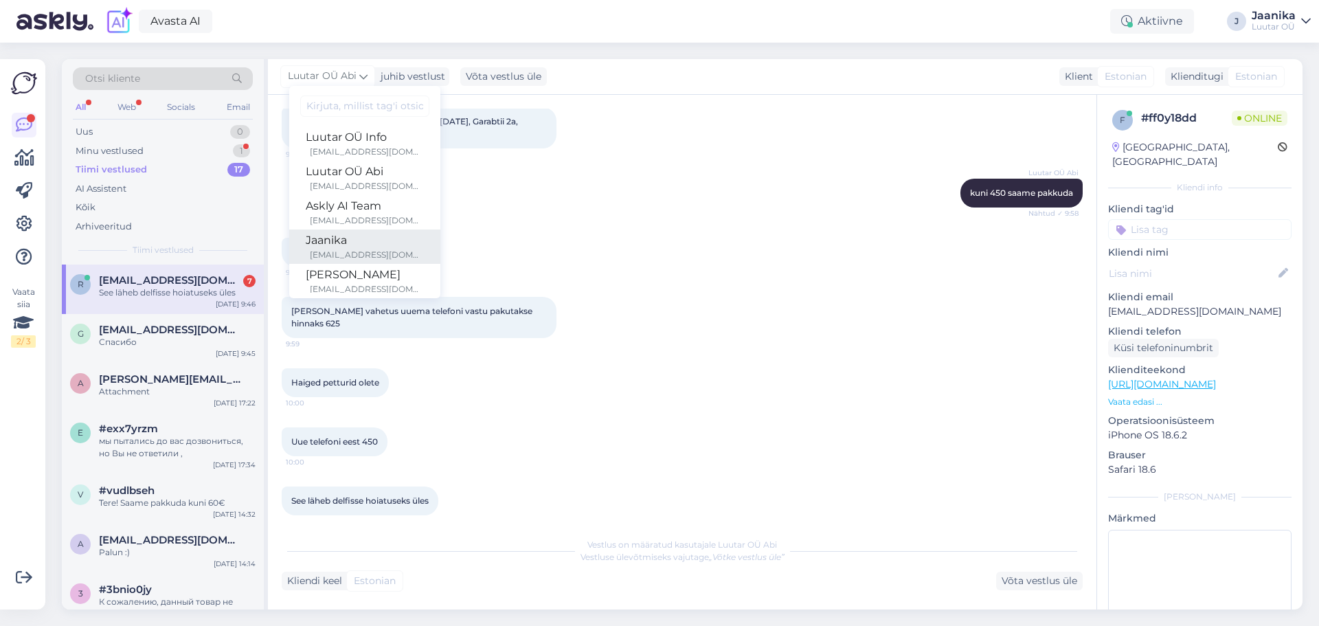
click at [352, 251] on div "[EMAIL_ADDRESS][DOMAIN_NAME]" at bounding box center [367, 255] width 114 height 12
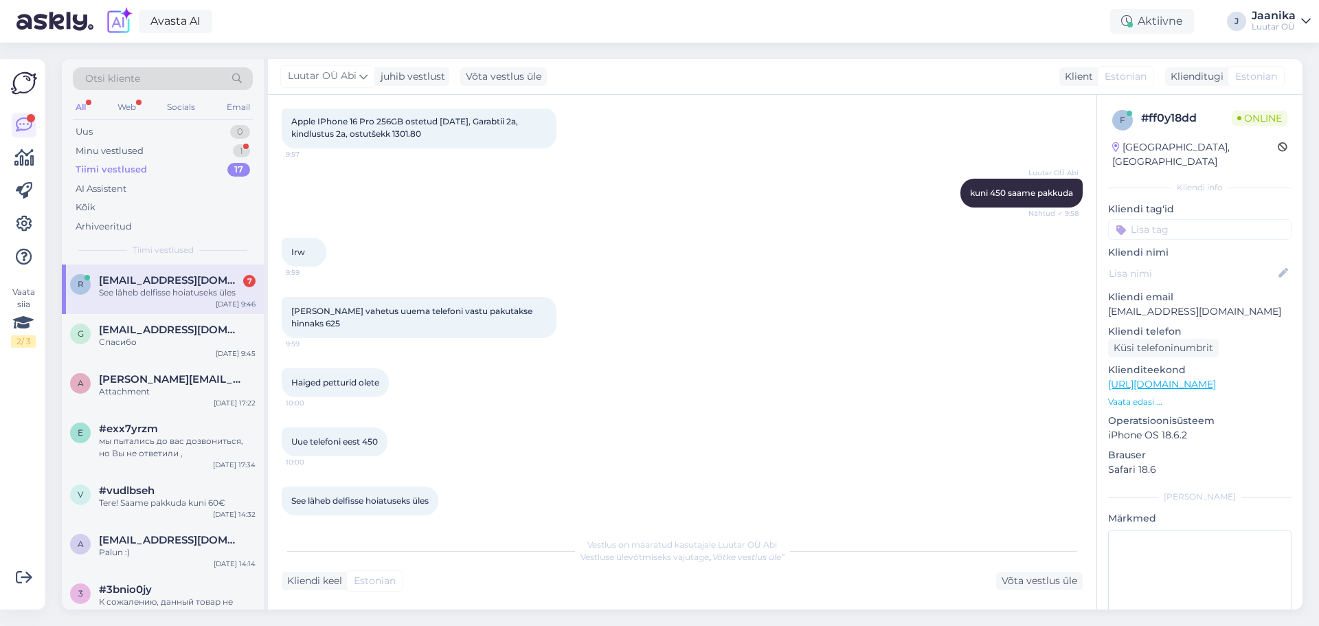
scroll to position [2221, 0]
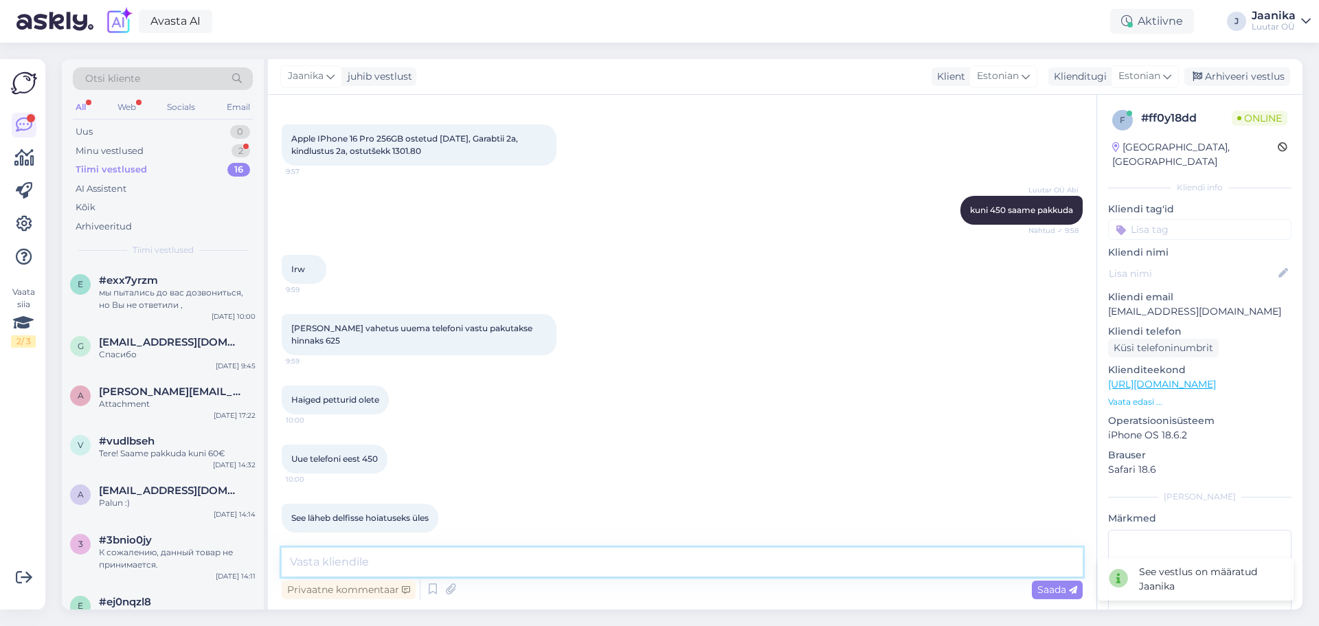
click at [437, 565] on textarea at bounding box center [682, 562] width 801 height 29
click at [379, 561] on textarea at bounding box center [682, 562] width 801 height 29
type textarea "K"
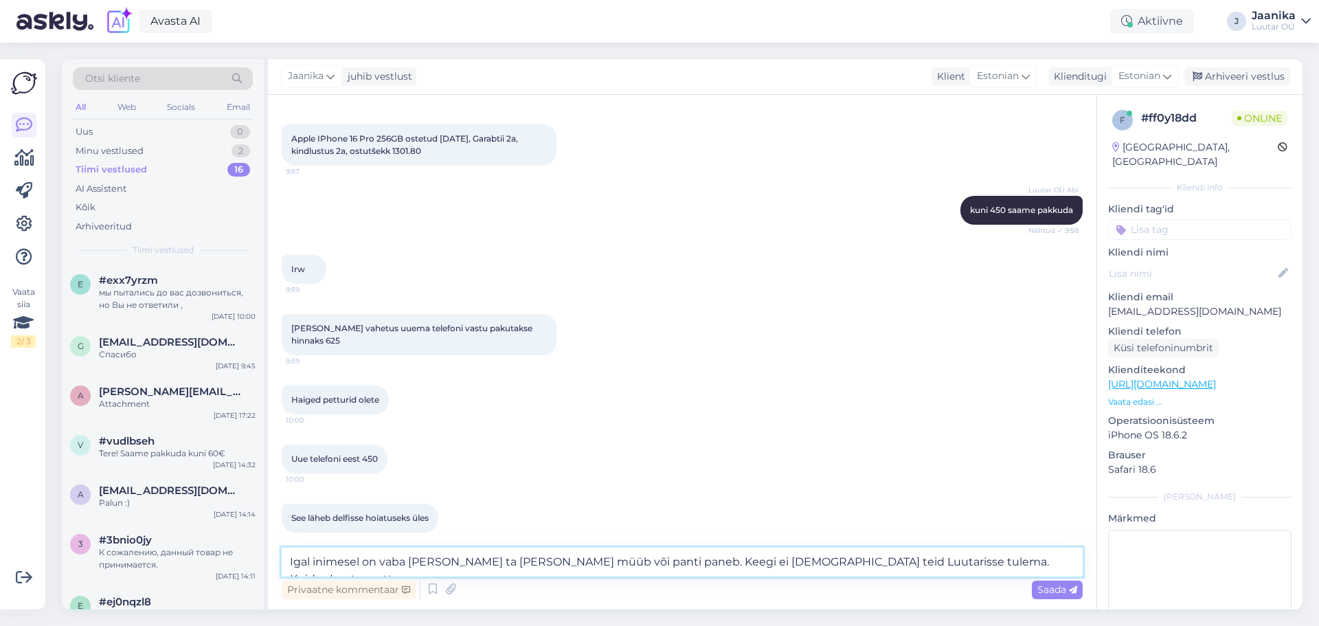
drag, startPoint x: 878, startPoint y: 563, endPoint x: 1015, endPoint y: 570, distance: 136.9
click at [1015, 570] on textarea "Igal inimesel on vaba [PERSON_NAME] ta [PERSON_NAME] müüb või panti paneb. Keeg…" at bounding box center [682, 562] width 801 height 29
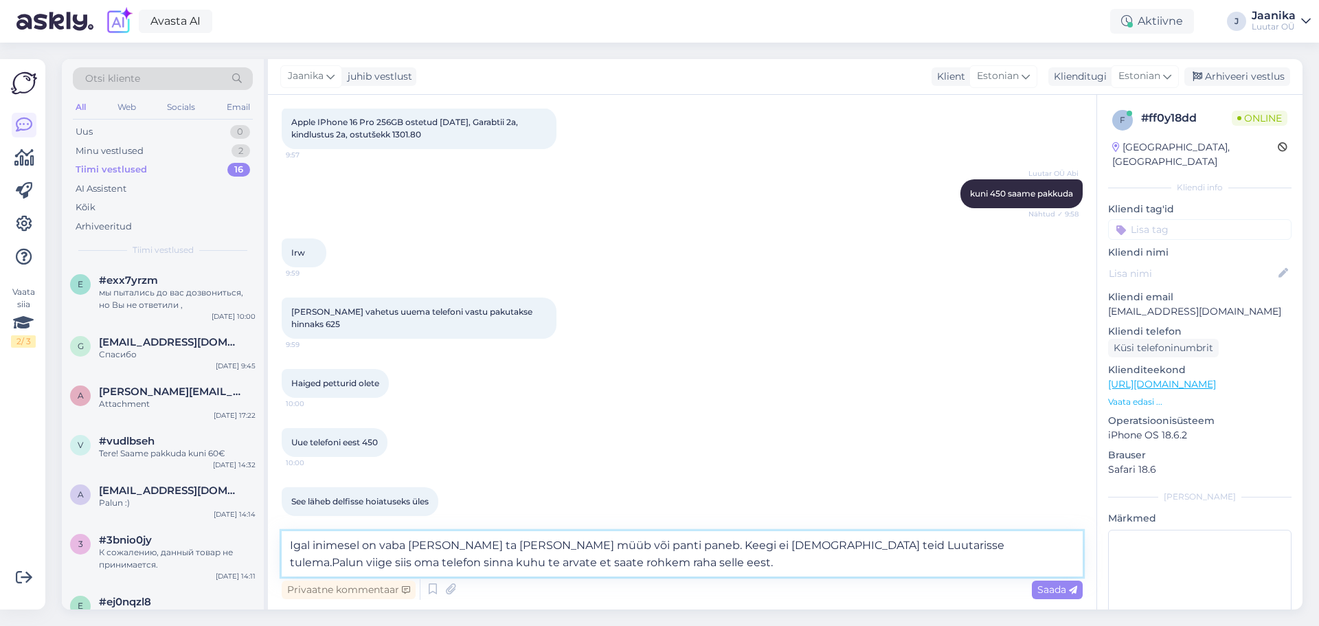
click at [880, 545] on textarea "Igal inimesel on vaba [PERSON_NAME] ta [PERSON_NAME] müüb või panti paneb. Keeg…" at bounding box center [682, 553] width 801 height 45
click at [603, 563] on textarea "Igal inimesel on vaba [PERSON_NAME] ta [PERSON_NAME] müüb või panti paneb. Keeg…" at bounding box center [682, 553] width 801 height 45
type textarea "Igal inimesel on vaba [PERSON_NAME] ta [PERSON_NAME] müüb või panti paneb. Keeg…"
click at [792, 563] on textarea "Igal inimesel on vaba [PERSON_NAME] ta [PERSON_NAME] müüb või panti paneb. Keeg…" at bounding box center [682, 553] width 801 height 45
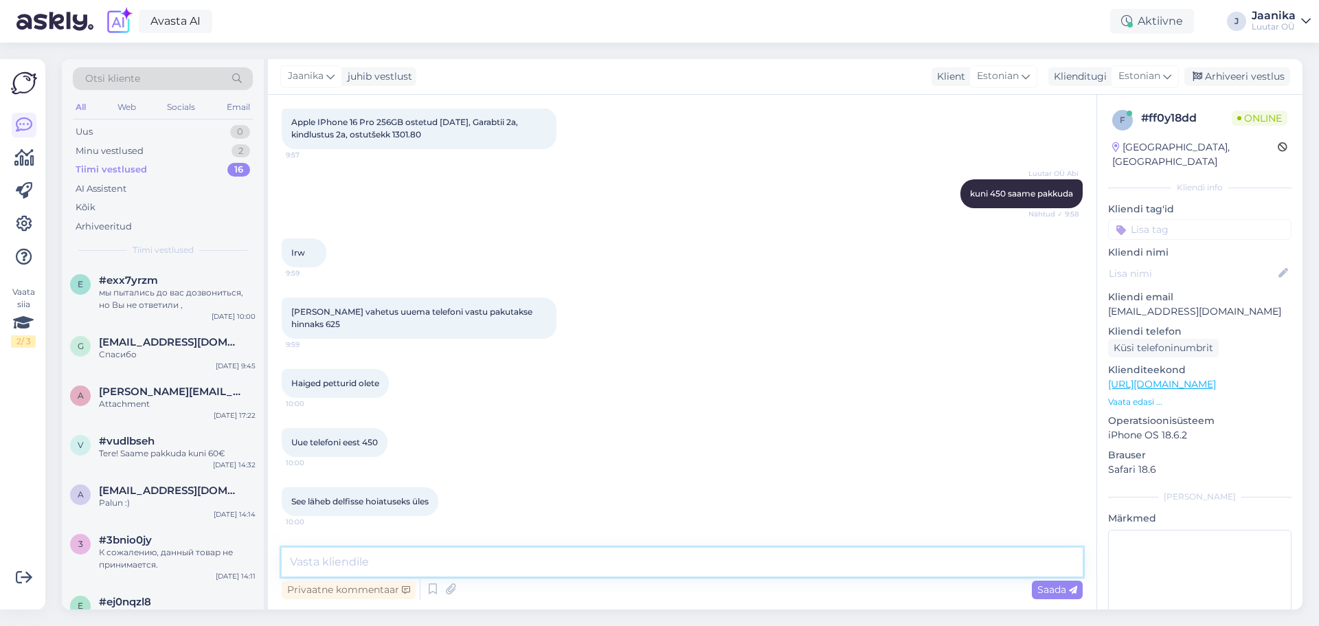
scroll to position [2317, 0]
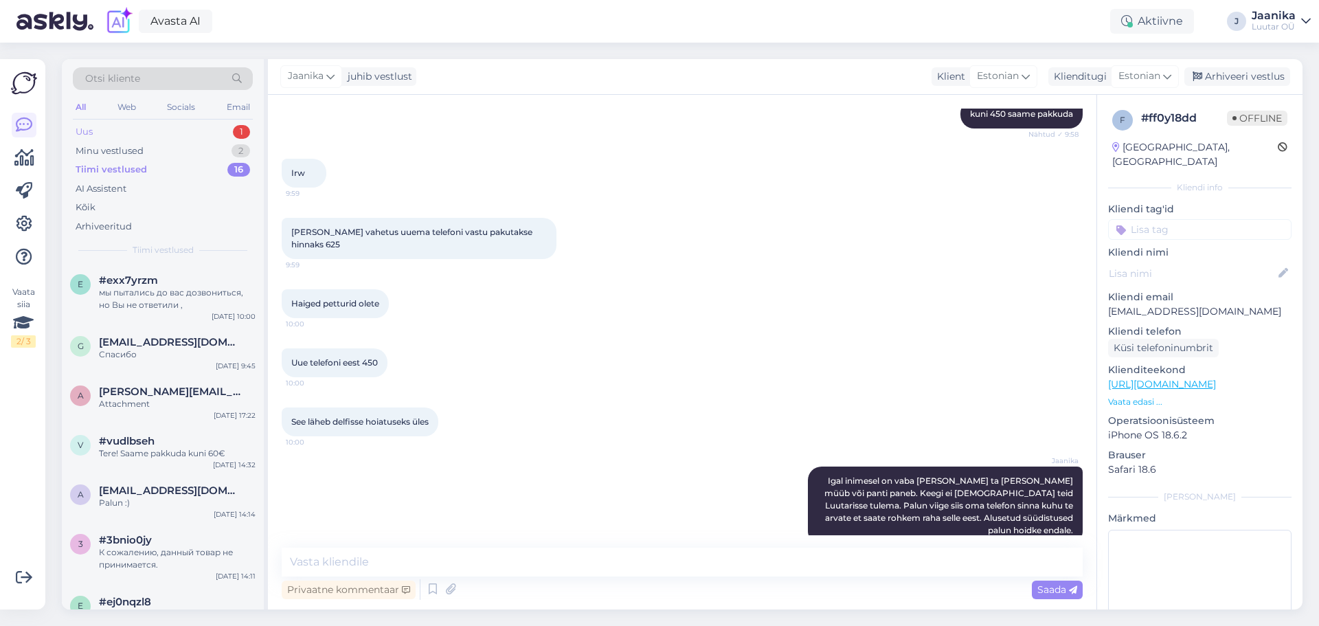
drag, startPoint x: 123, startPoint y: 120, endPoint x: 124, endPoint y: 128, distance: 8.3
click at [123, 122] on div "Otsi kliente All Web Socials Email Uus 1 Minu vestlused 2 Tiimi vestlused 16 AI…" at bounding box center [163, 161] width 202 height 205
click at [124, 128] on div "Uus 1" at bounding box center [163, 131] width 180 height 19
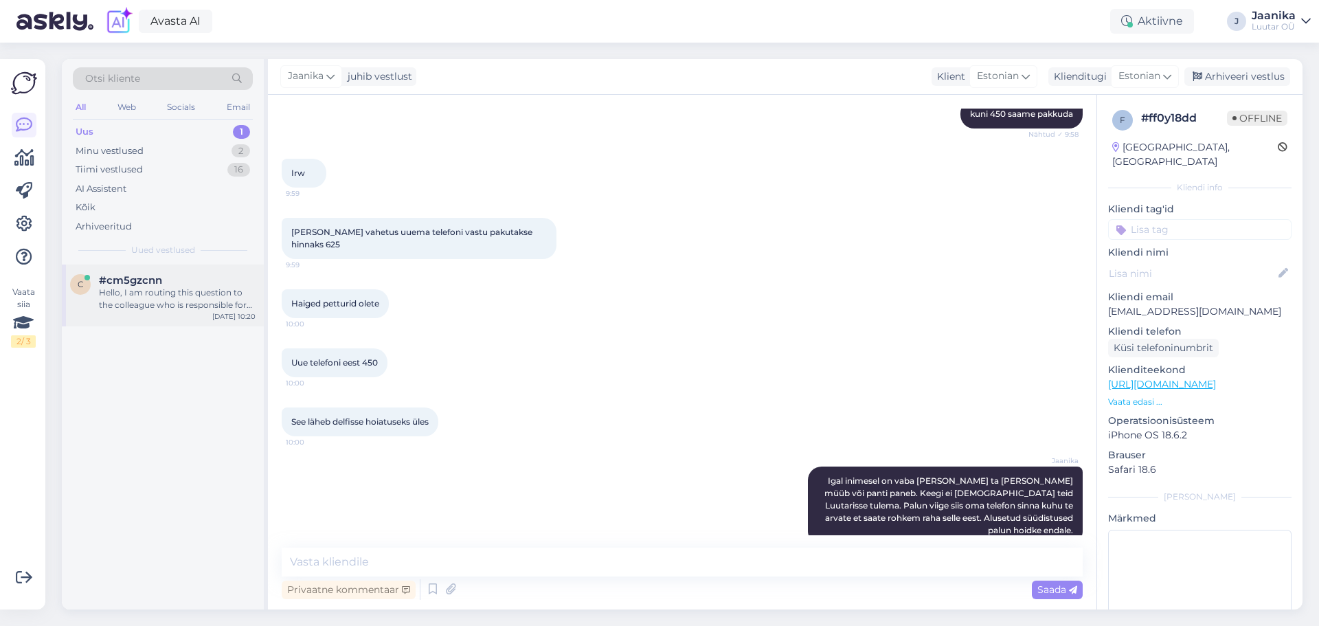
click at [174, 288] on div "Hello, I am routing this question to the colleague who is responsible for this …" at bounding box center [177, 298] width 157 height 25
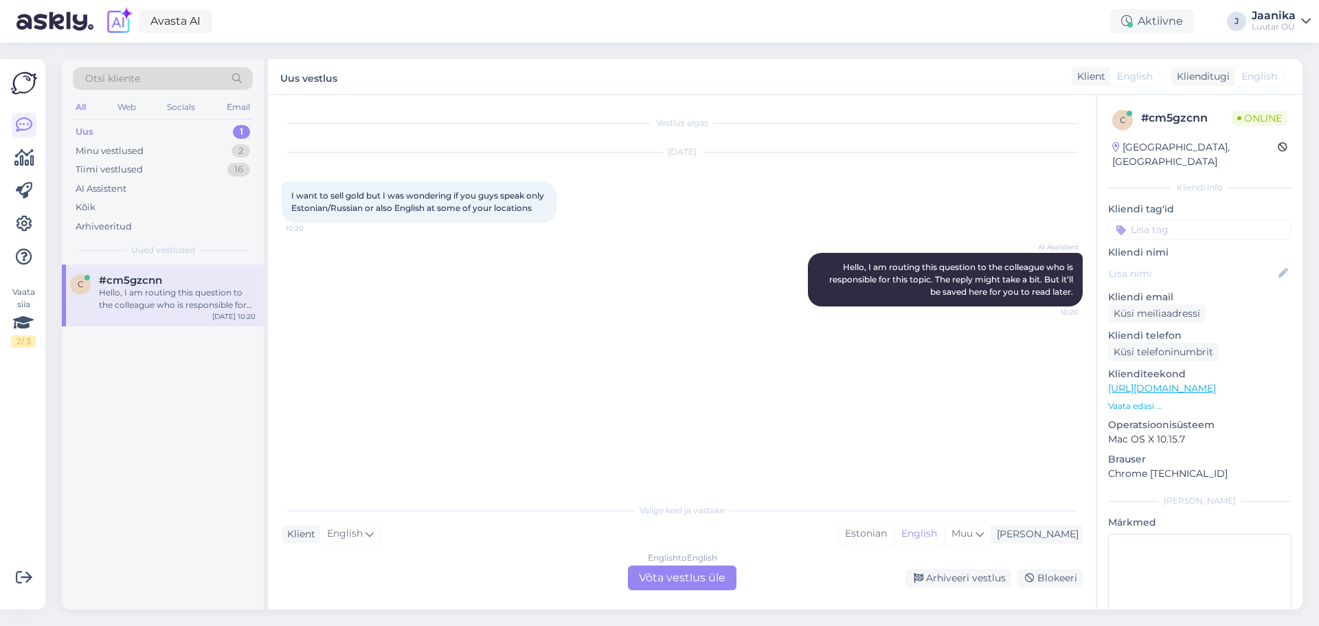
click at [671, 574] on div "English to English Võta vestlus üle" at bounding box center [682, 577] width 109 height 25
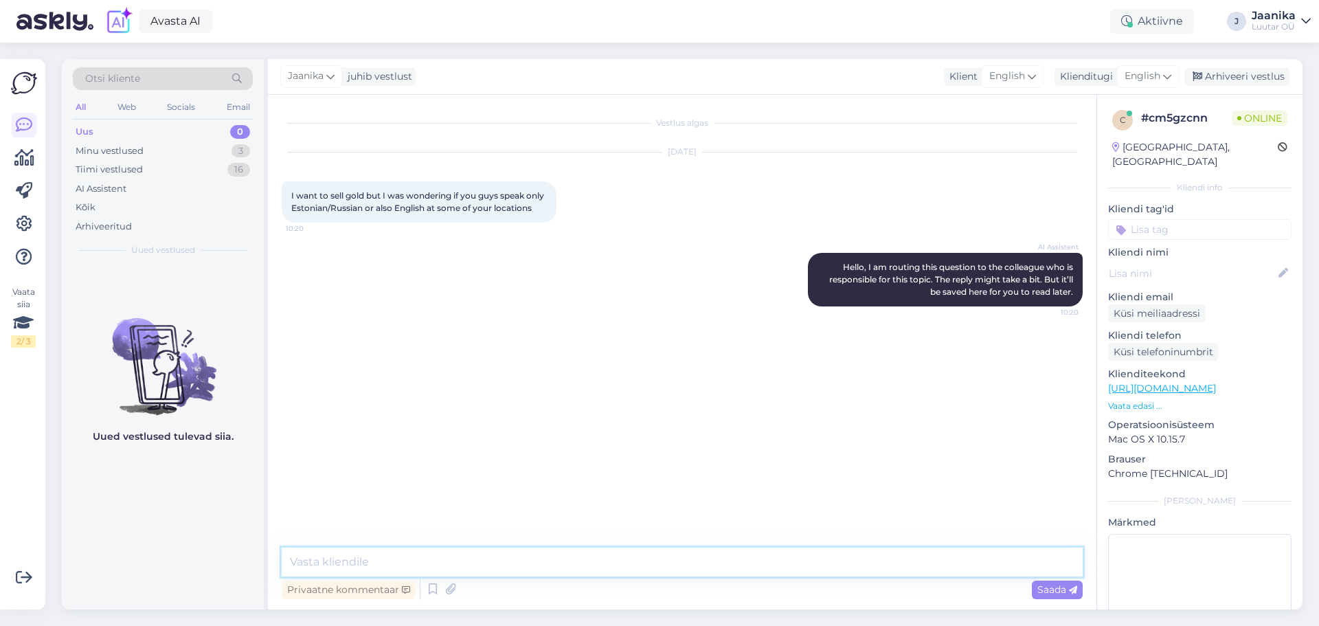
click at [405, 565] on textarea at bounding box center [682, 562] width 801 height 29
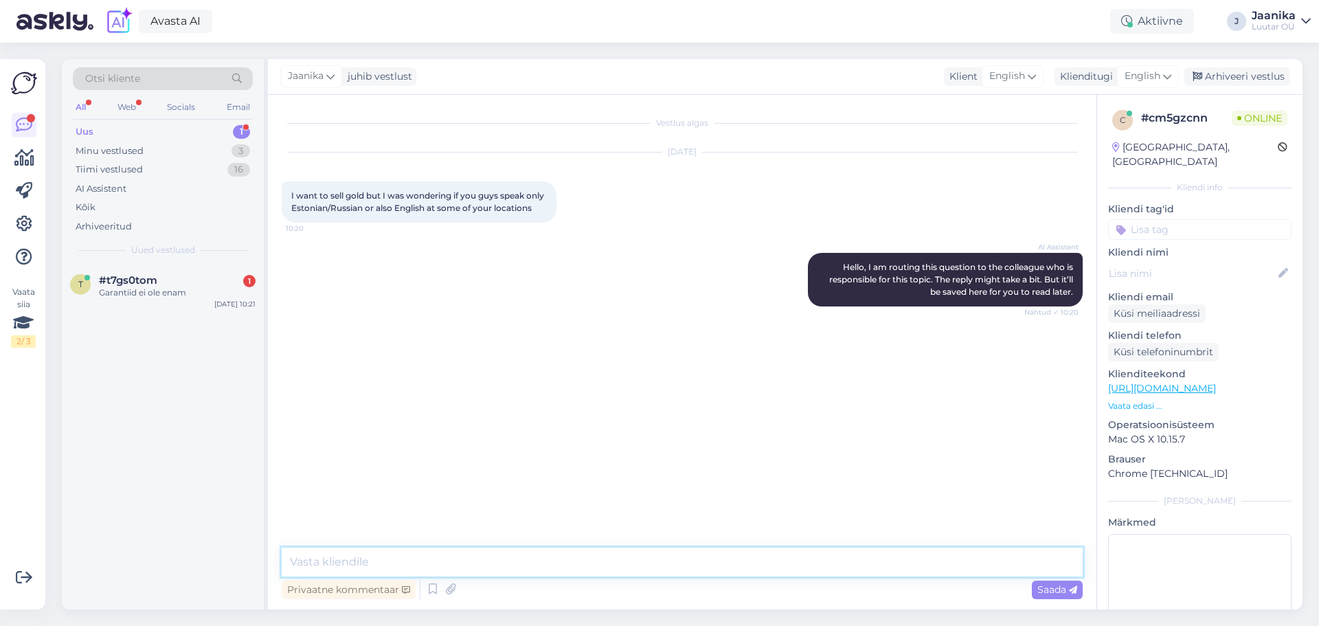
click at [396, 550] on textarea at bounding box center [682, 562] width 801 height 29
click at [460, 556] on textarea at bounding box center [682, 562] width 801 height 29
click at [476, 557] on textarea at bounding box center [682, 562] width 801 height 29
click at [475, 556] on textarea at bounding box center [682, 562] width 801 height 29
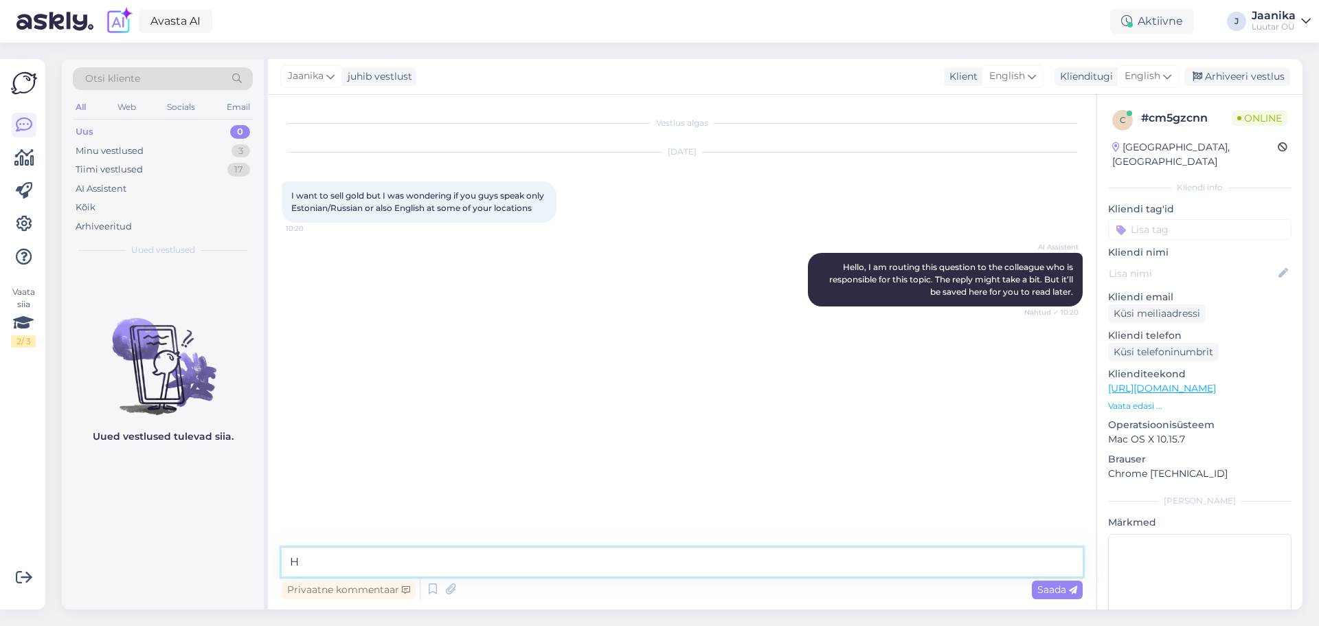
type textarea "Hi"
click at [414, 561] on textarea at bounding box center [682, 562] width 801 height 29
click at [413, 561] on textarea at bounding box center [682, 562] width 801 height 29
click at [451, 563] on textarea at bounding box center [682, 562] width 801 height 29
click at [458, 563] on textarea at bounding box center [682, 562] width 801 height 29
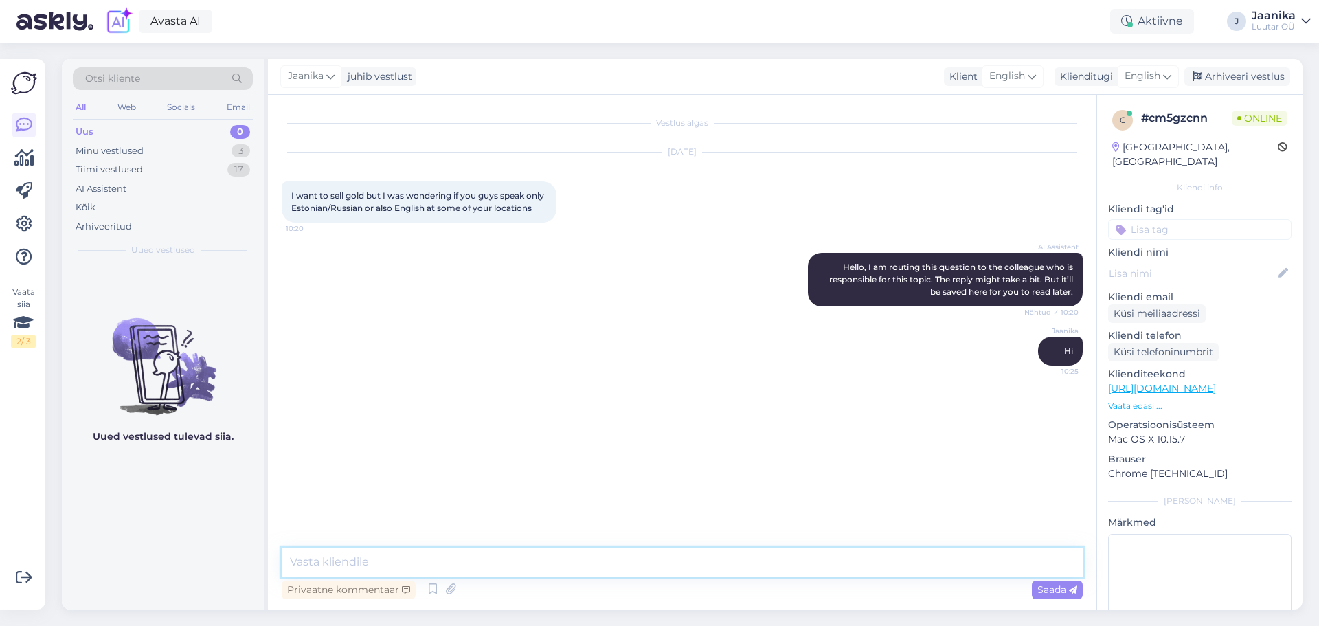
click at [464, 560] on textarea at bounding box center [682, 562] width 801 height 29
type textarea "w"
type textarea "o"
click at [440, 555] on textarea at bounding box center [682, 562] width 801 height 29
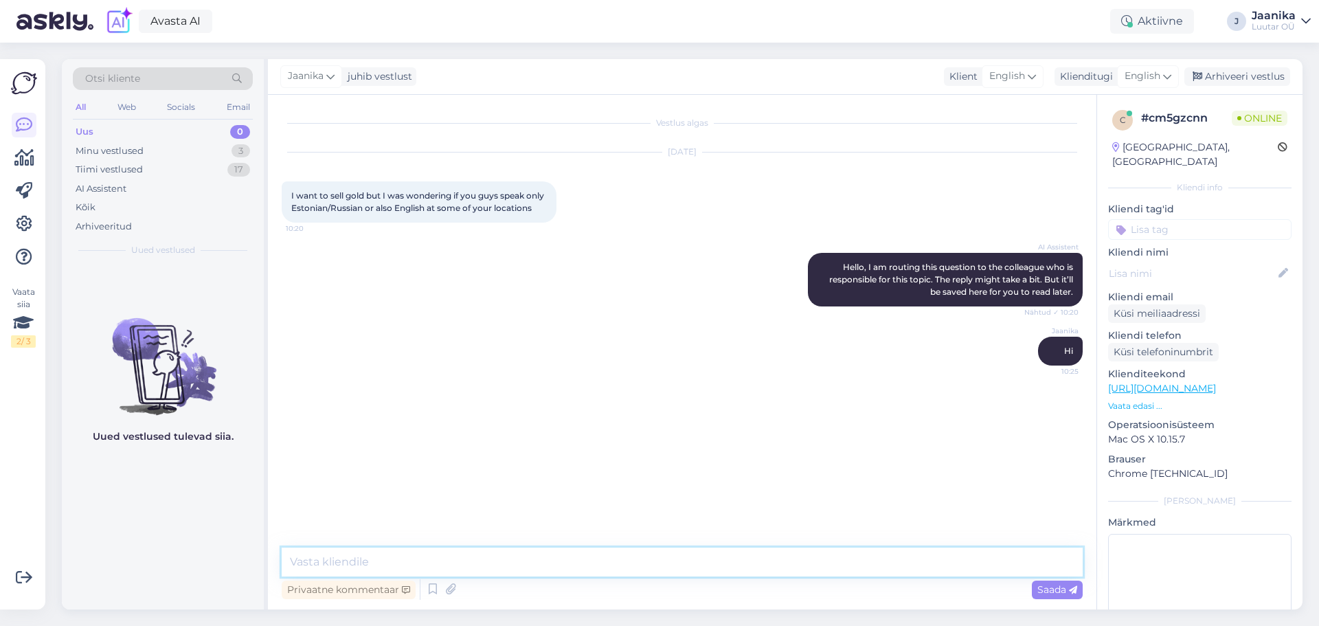
paste textarea "Most of our staff speak English."
type textarea "Most of our staff speak English."
click at [128, 167] on div "Tiimi vestlused" at bounding box center [109, 170] width 67 height 14
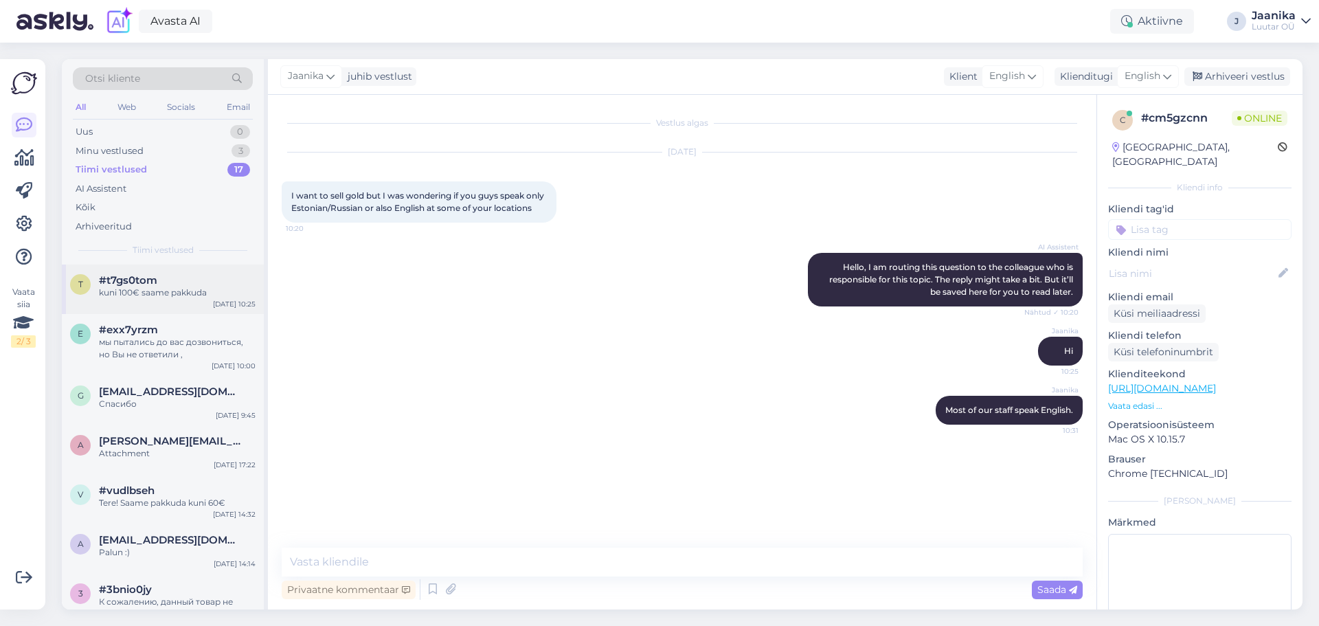
click at [157, 302] on div "t #t7gs0tom kuni 100€ [PERSON_NAME] [DATE] 10:25" at bounding box center [163, 288] width 202 height 49
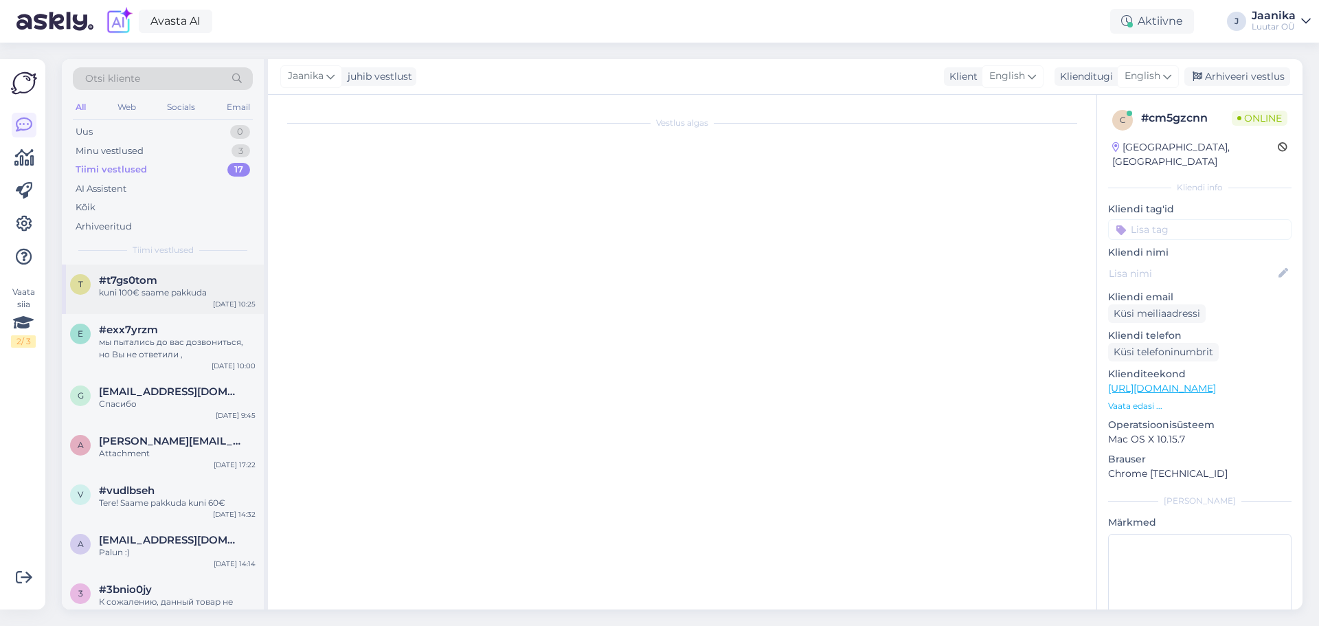
scroll to position [196, 0]
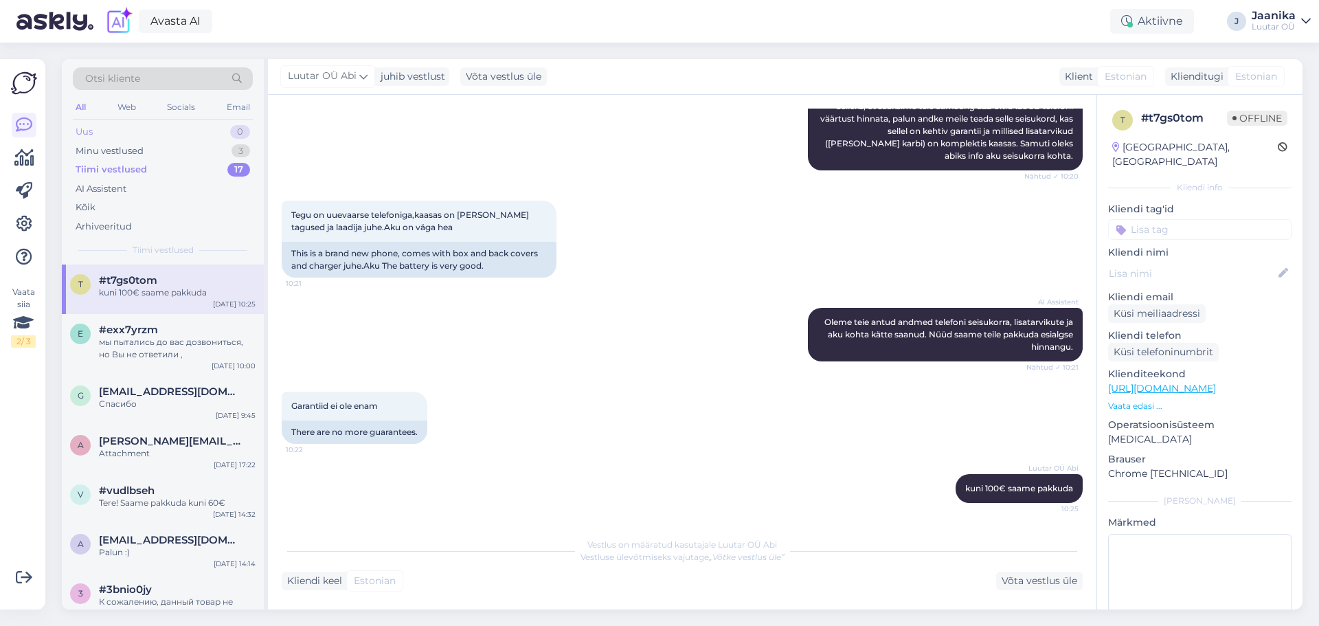
click at [129, 128] on div "Uus 0" at bounding box center [163, 131] width 180 height 19
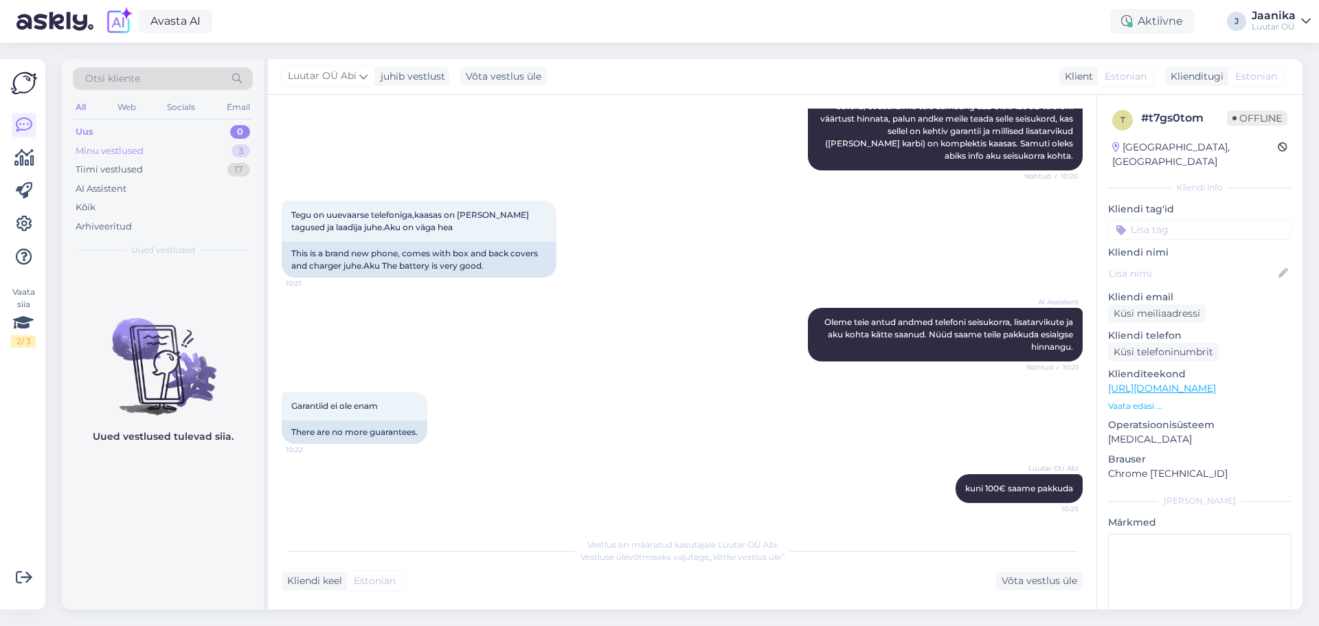
click at [110, 150] on div "Minu vestlused" at bounding box center [110, 151] width 68 height 14
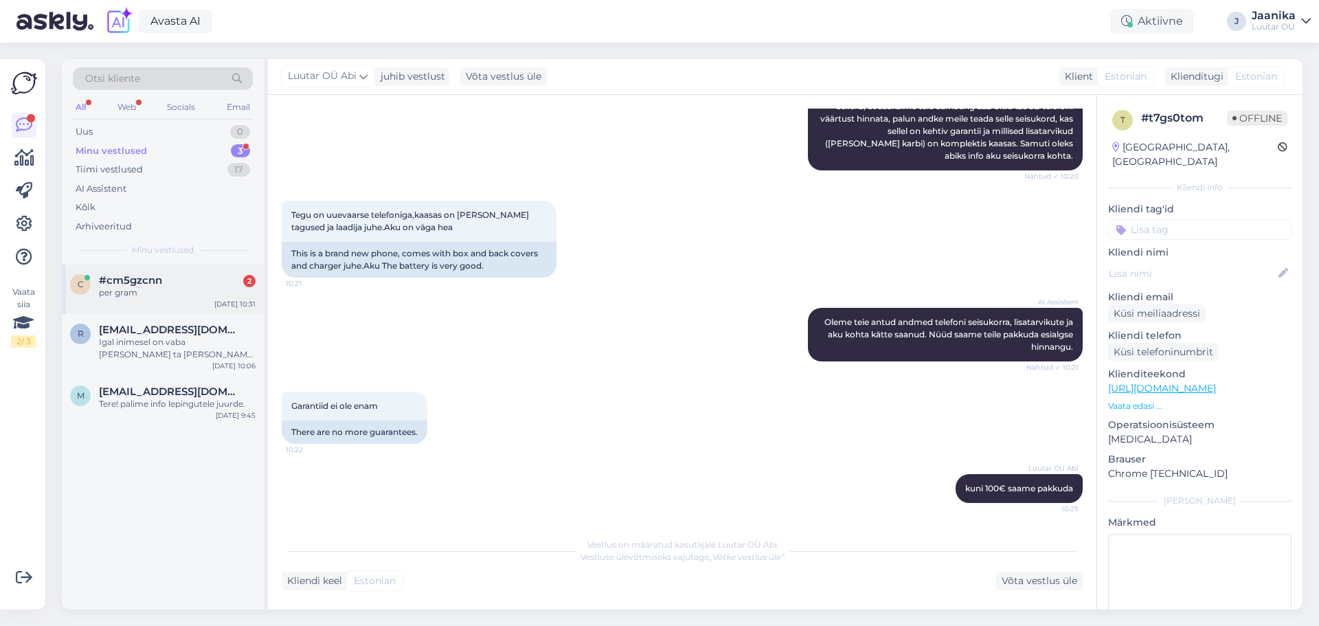
click at [169, 276] on div "#cm5gzcnn 2" at bounding box center [177, 280] width 157 height 12
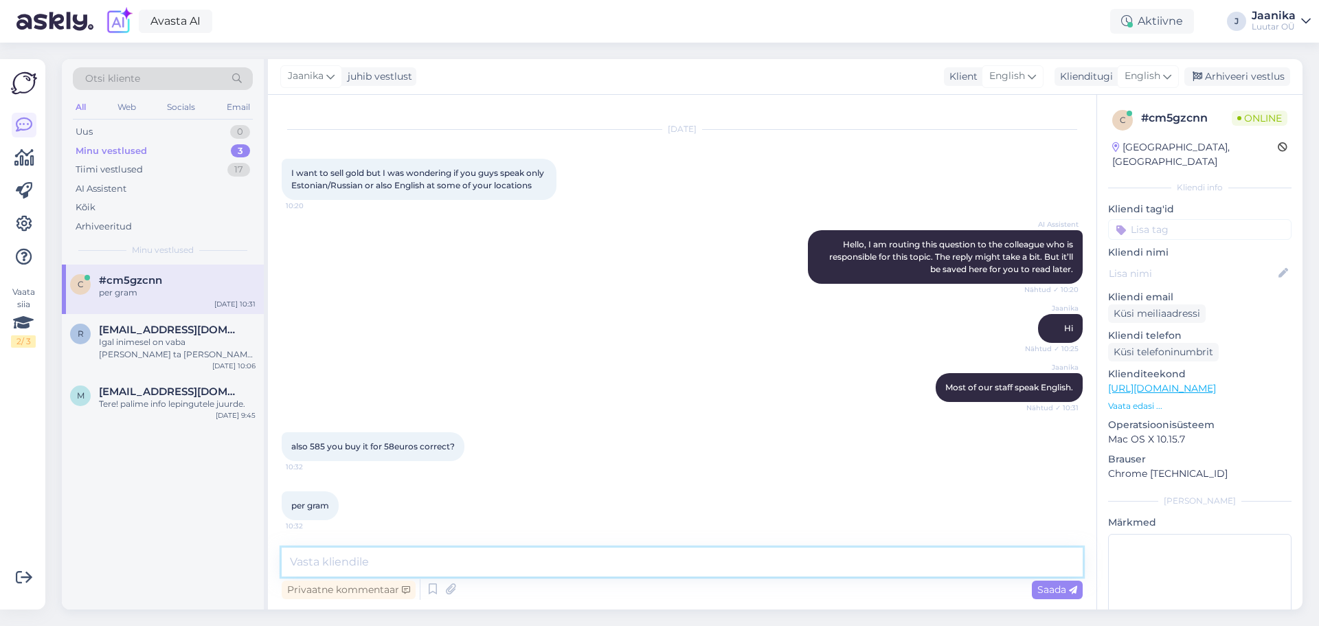
click at [349, 561] on textarea at bounding box center [682, 562] width 801 height 29
type textarea "yes its correct"
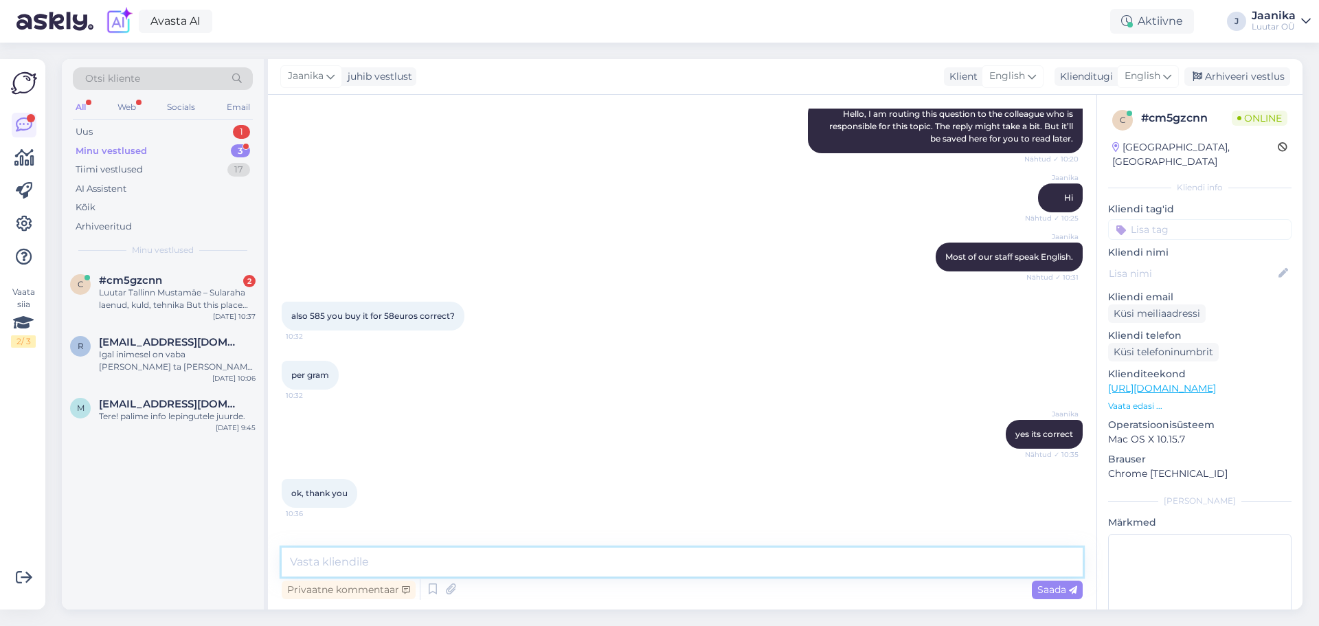
scroll to position [237, 0]
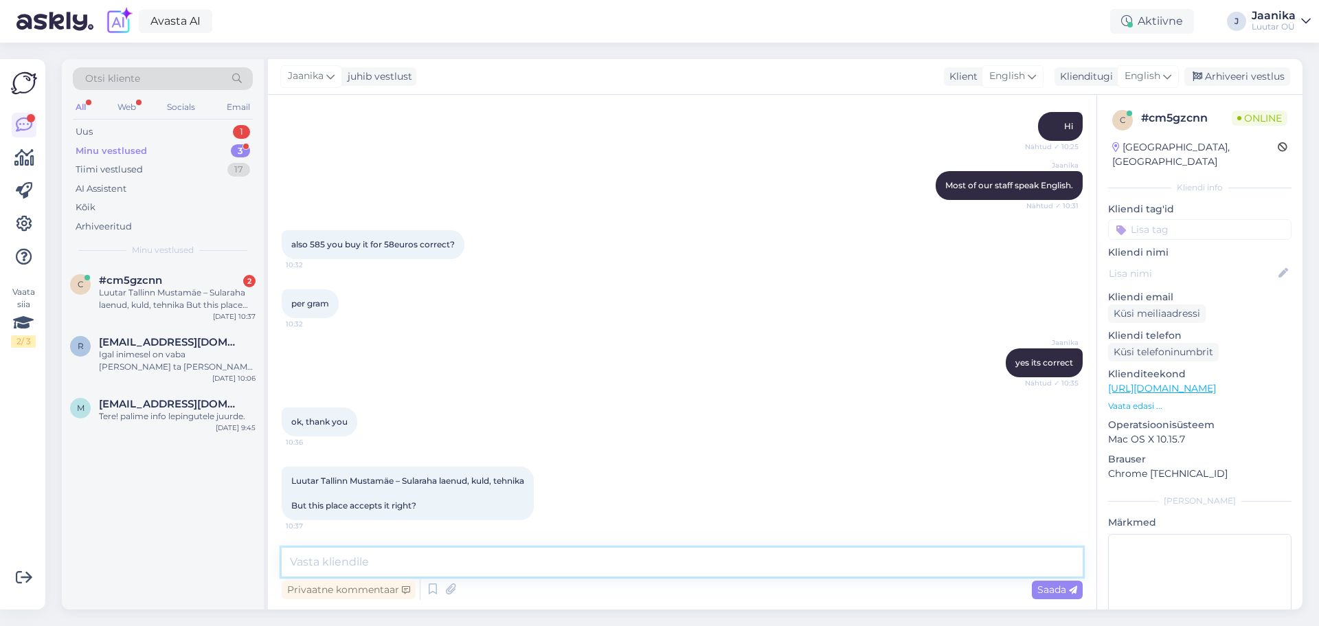
click at [383, 559] on textarea at bounding box center [682, 562] width 801 height 29
type textarea "yes"
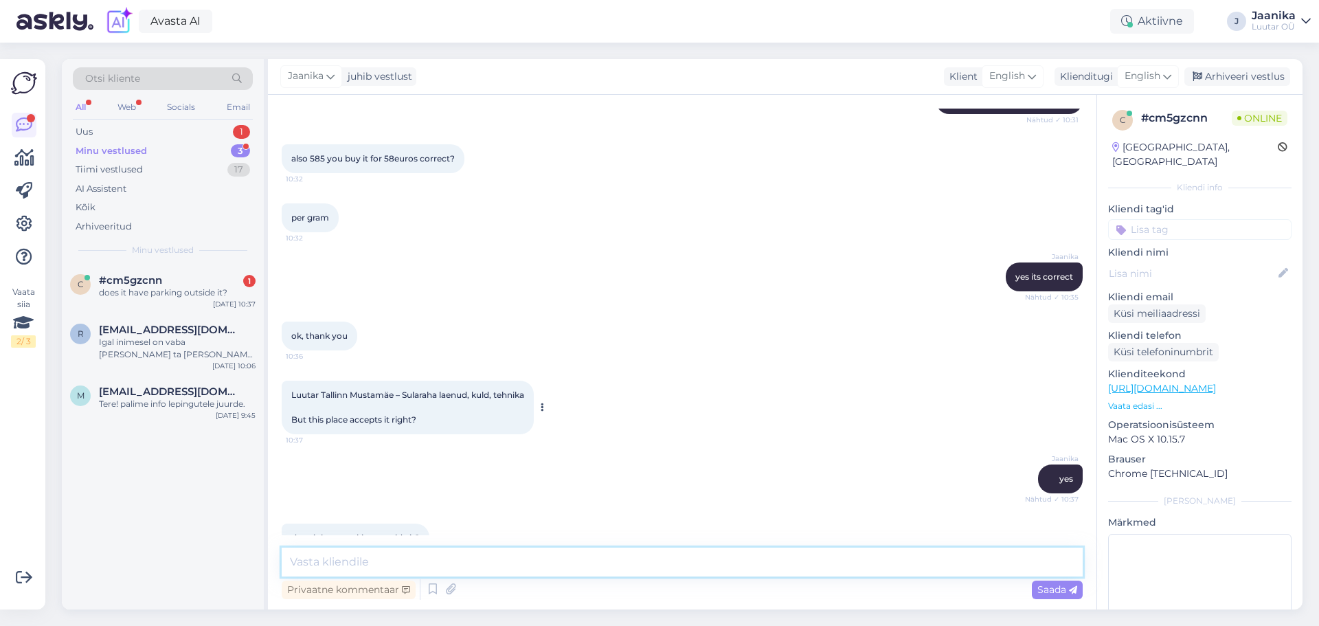
scroll to position [355, 0]
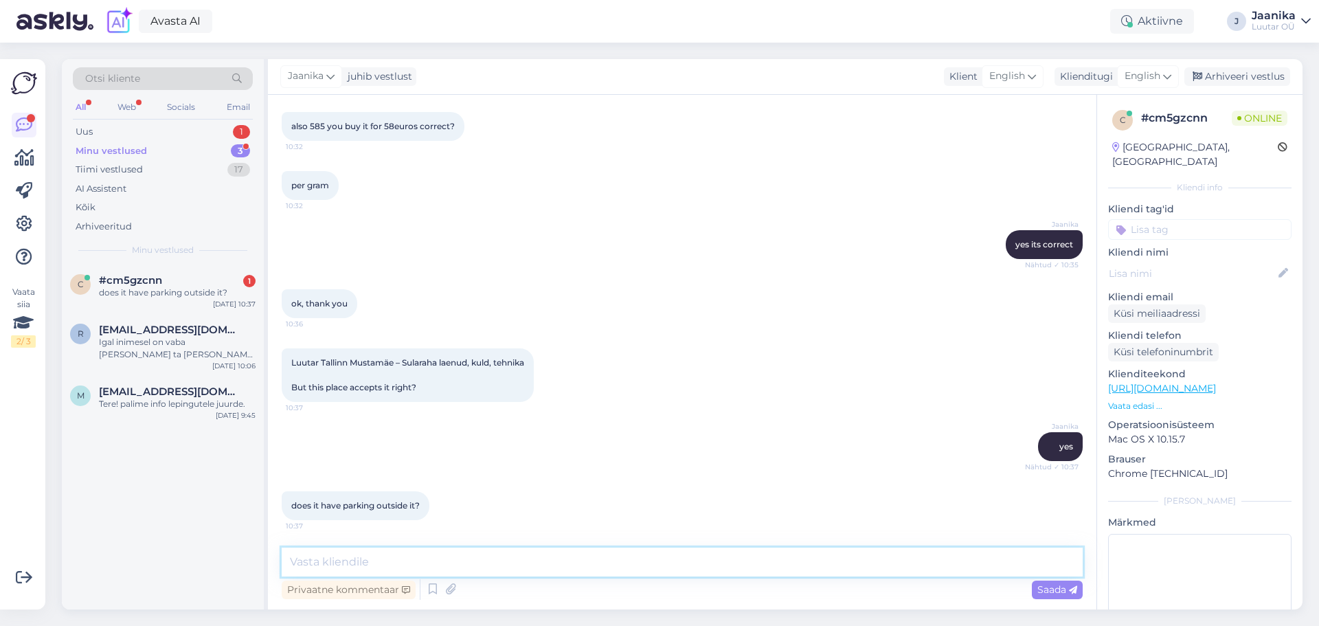
click at [451, 561] on textarea at bounding box center [682, 562] width 801 height 29
type textarea "there is large parking lot outside"
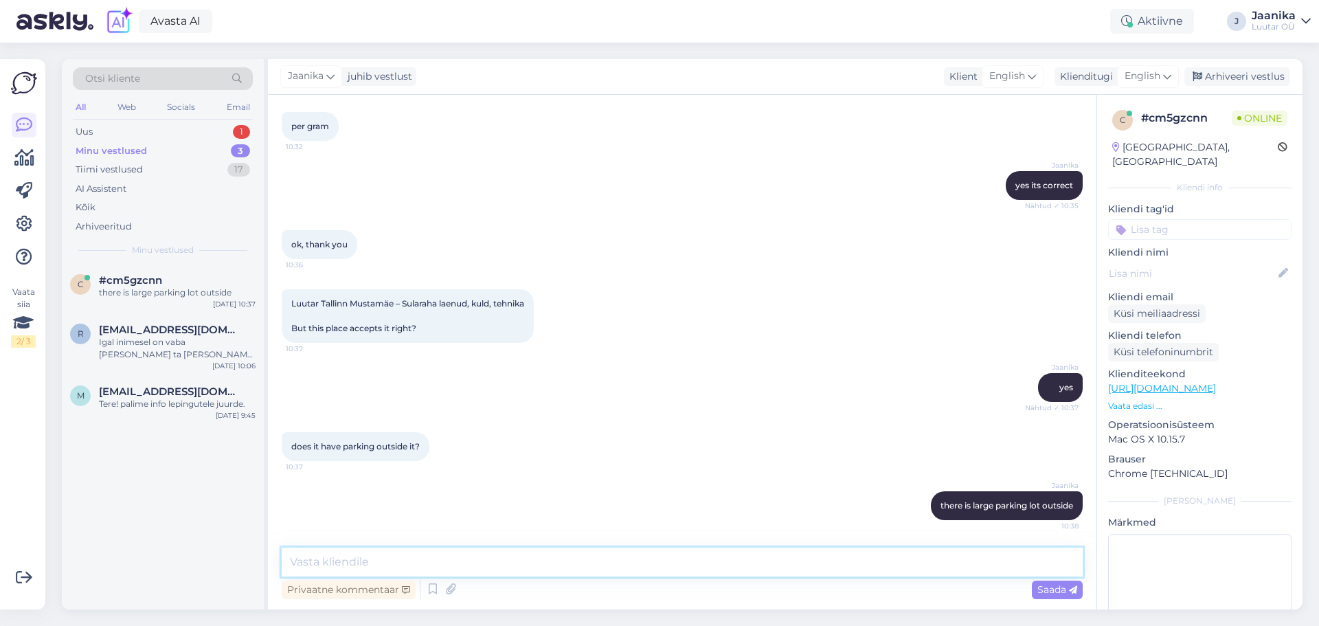
click at [456, 561] on textarea at bounding box center [682, 562] width 801 height 29
type textarea "3h for free"
